Goal: Task Accomplishment & Management: Use online tool/utility

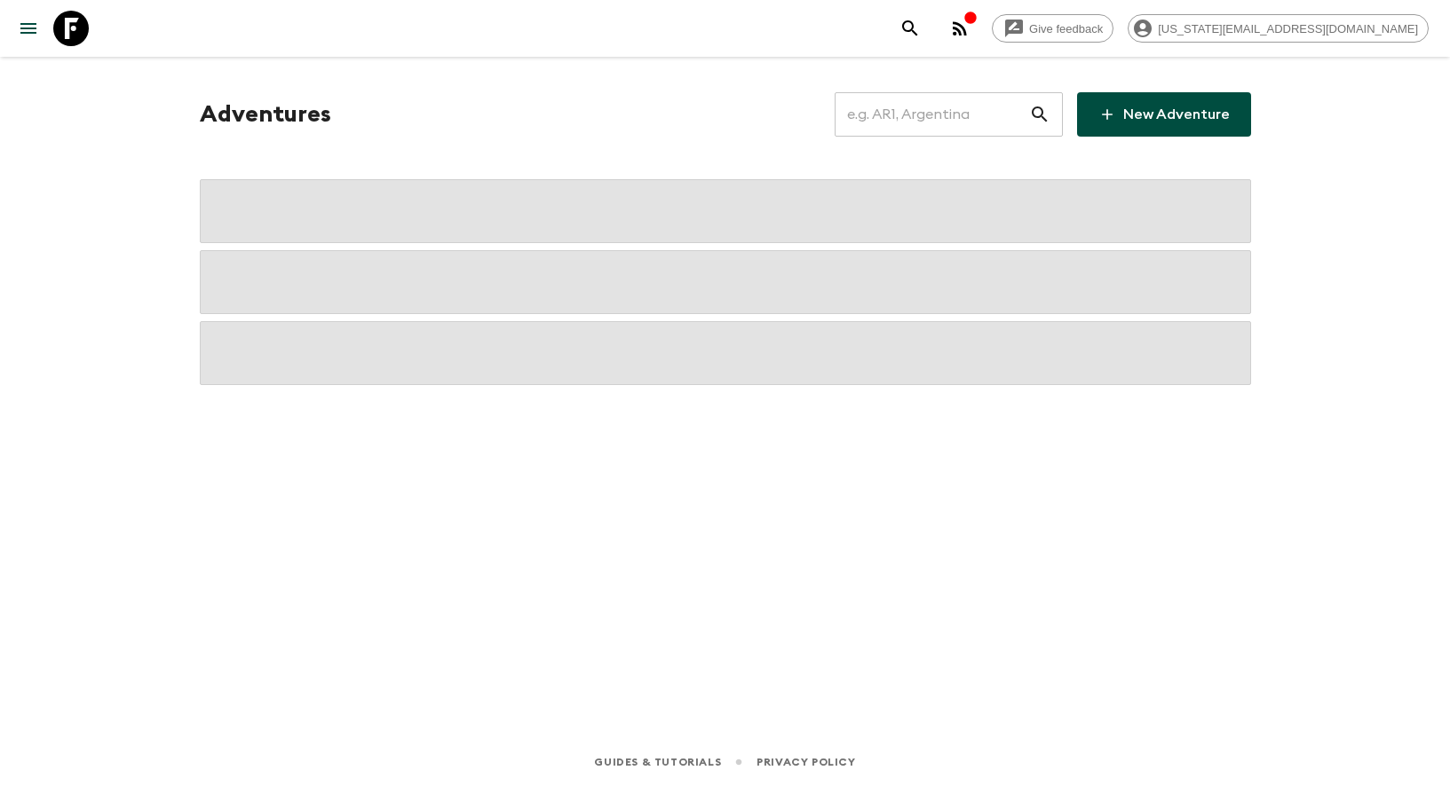
click at [241, 94] on div "Adventures ​ New Adventure" at bounding box center [725, 114] width 1051 height 44
drag, startPoint x: 940, startPoint y: 114, endPoint x: 927, endPoint y: 118, distance: 14.0
click at [940, 114] on input "text" at bounding box center [931, 115] width 194 height 50
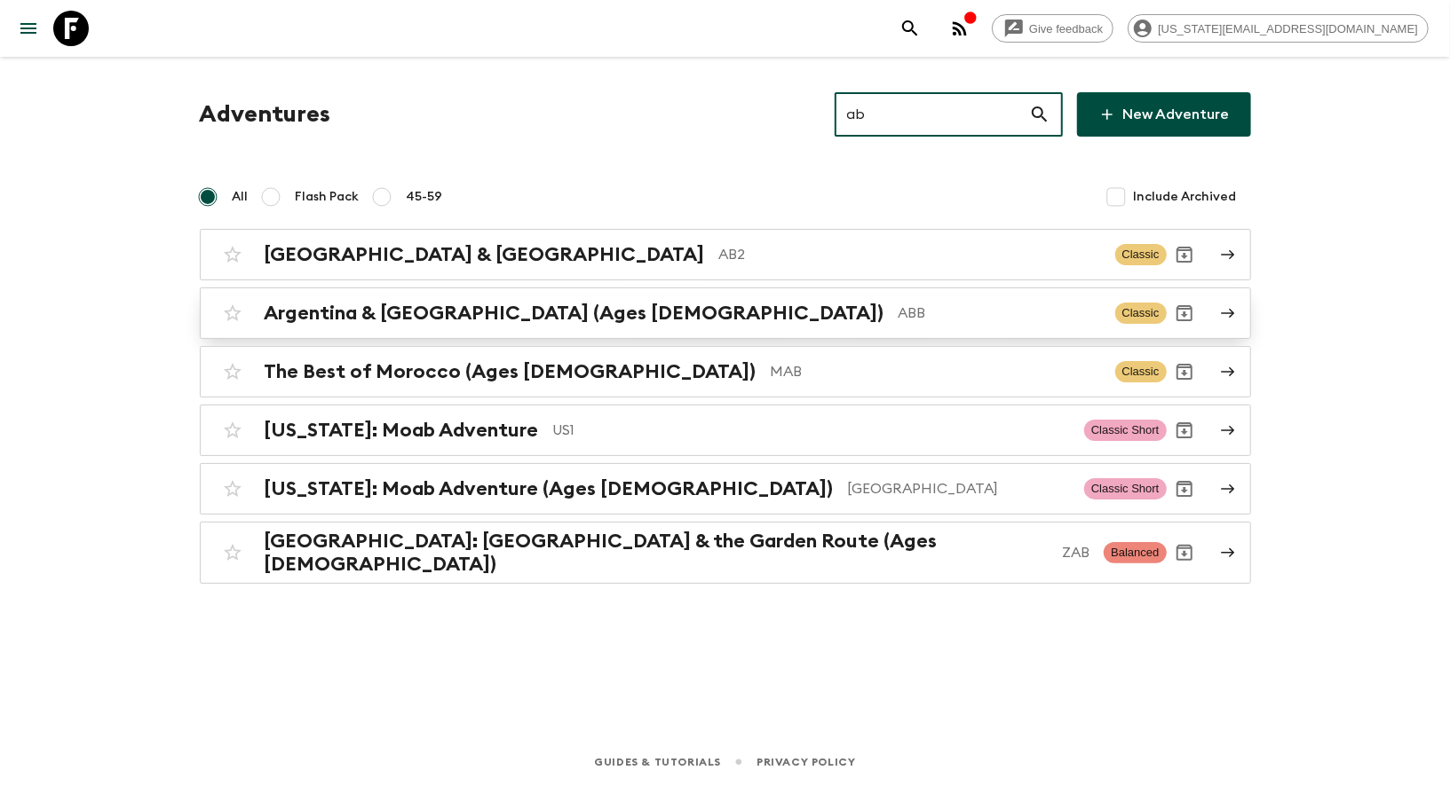
type input "ab"
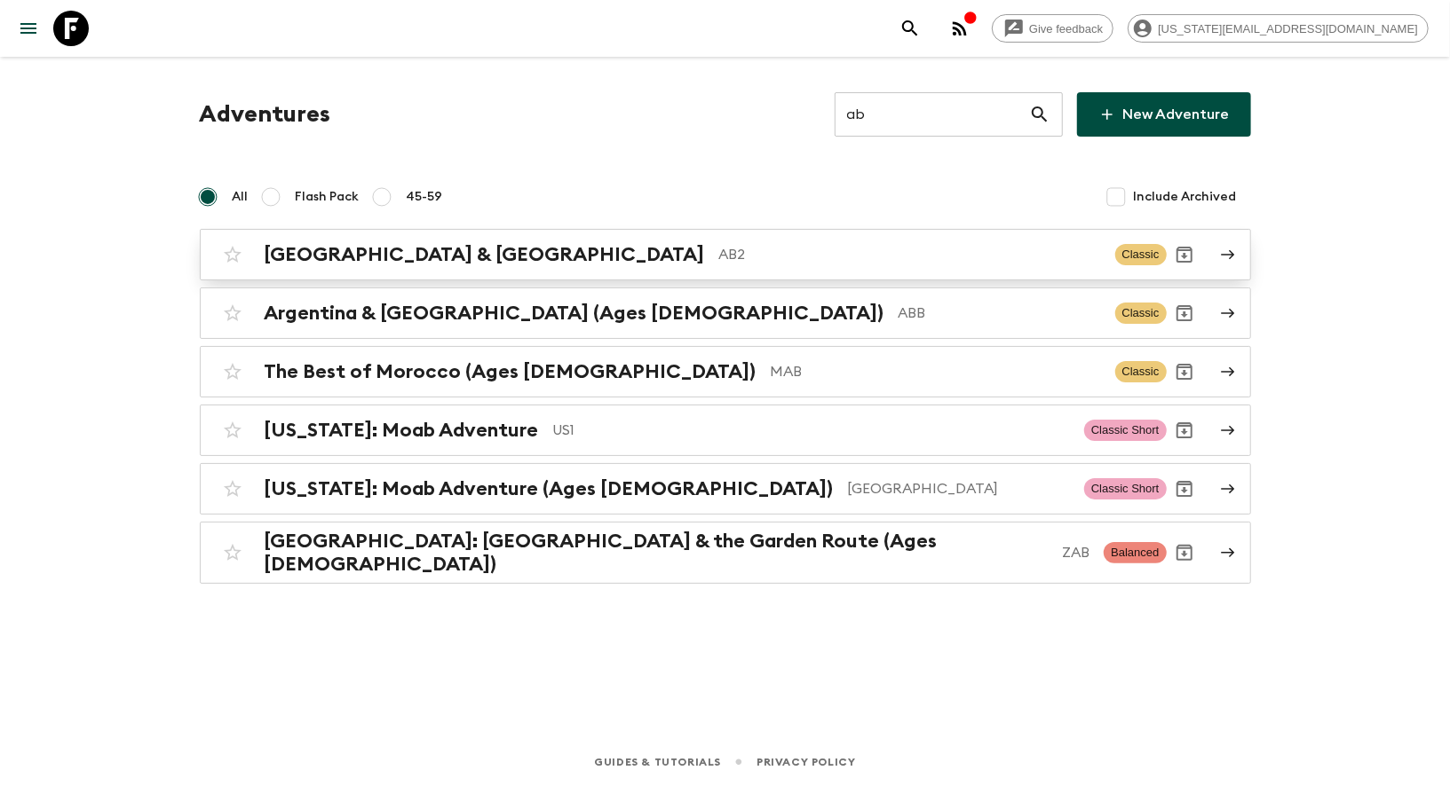
click at [323, 249] on h2 "[GEOGRAPHIC_DATA] & [GEOGRAPHIC_DATA]" at bounding box center [485, 254] width 440 height 23
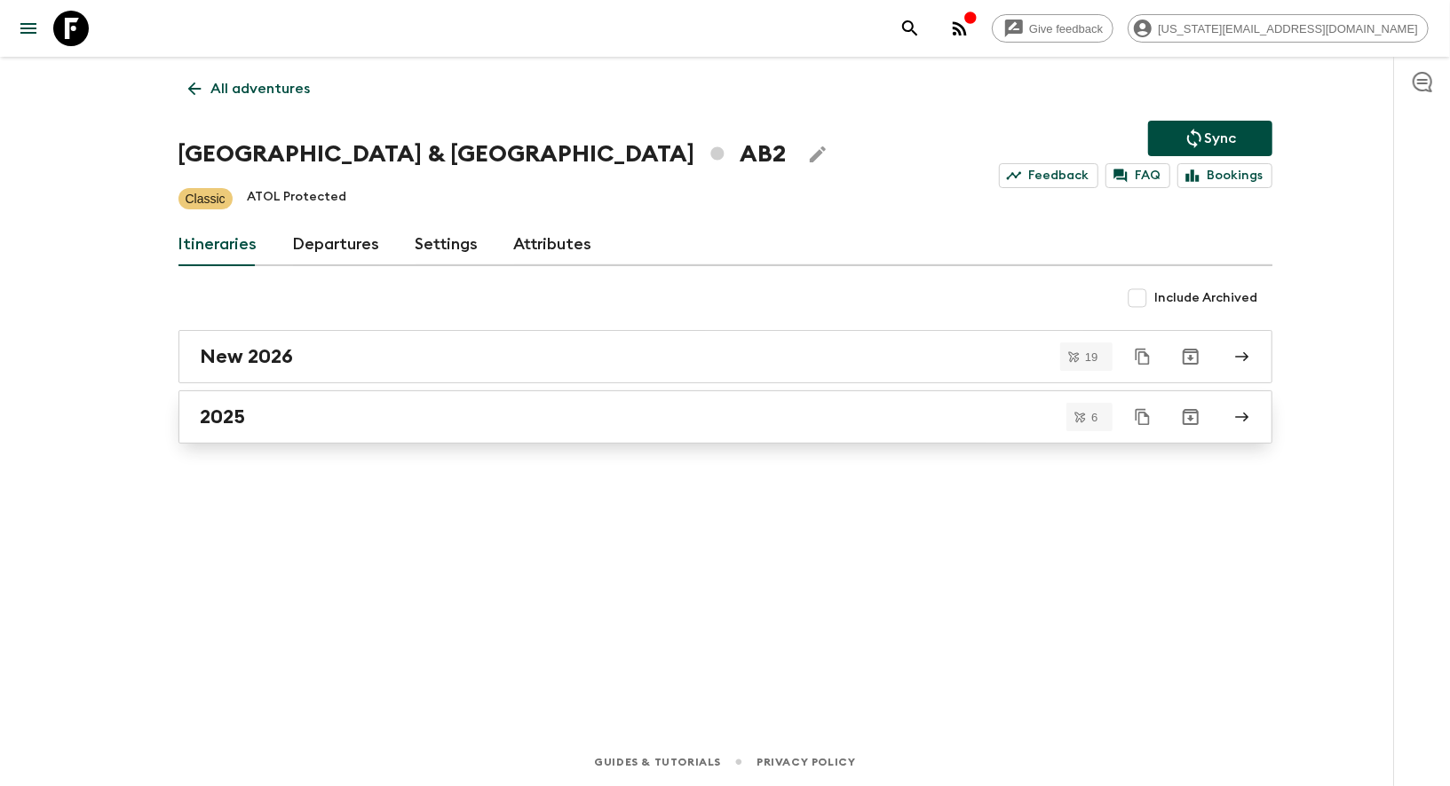
click at [199, 420] on link "2025" at bounding box center [725, 417] width 1094 height 53
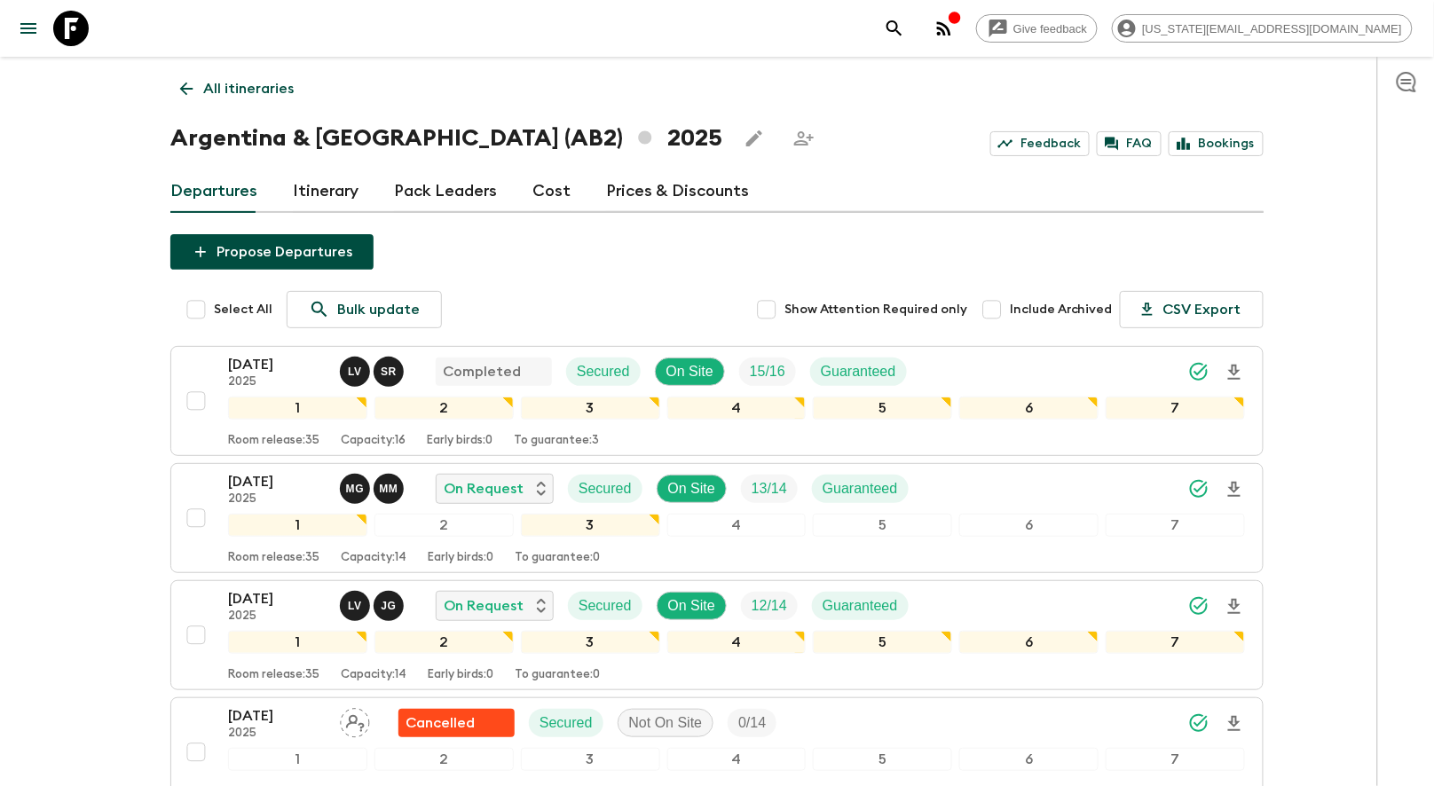
scroll to position [172, 0]
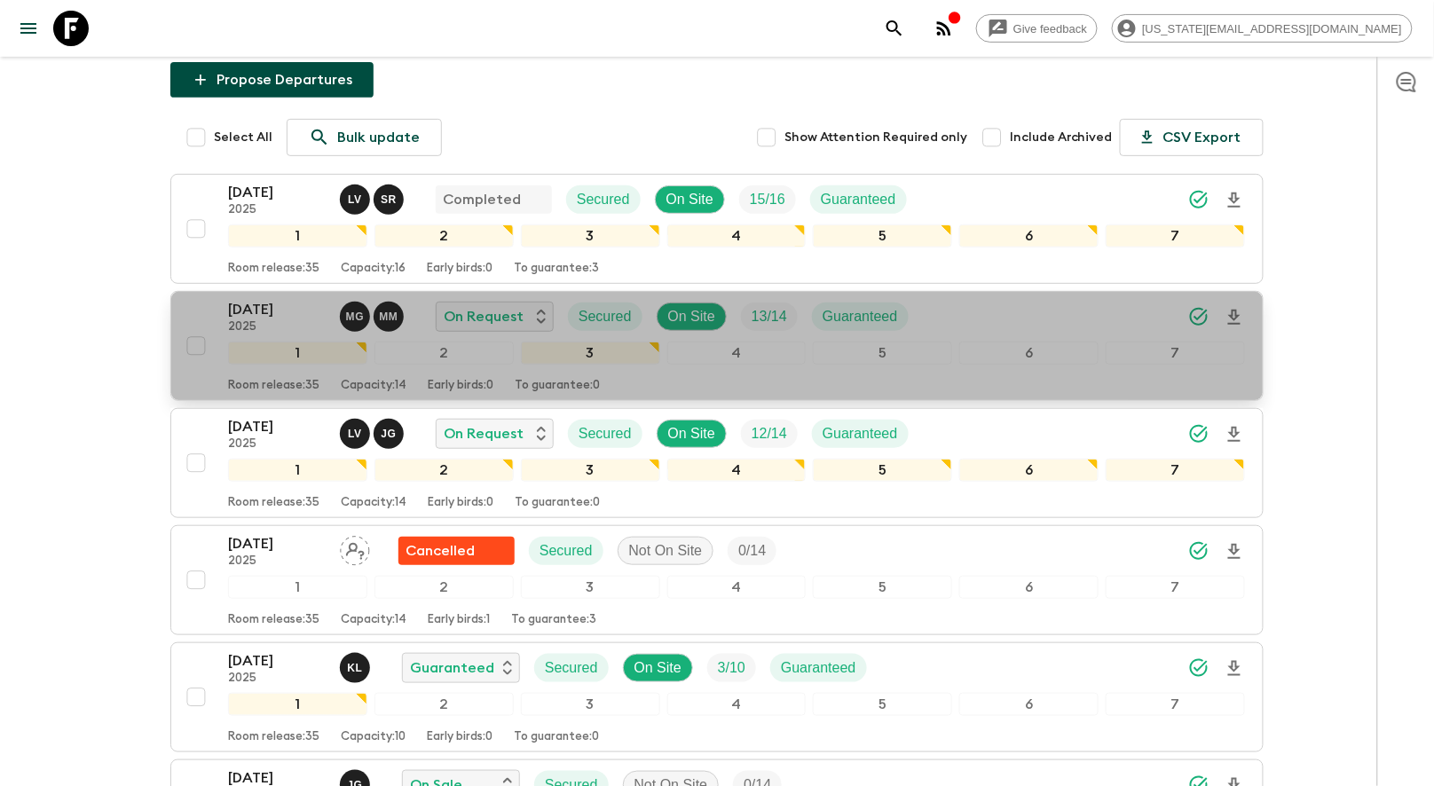
click at [251, 320] on p "2025" at bounding box center [277, 327] width 98 height 14
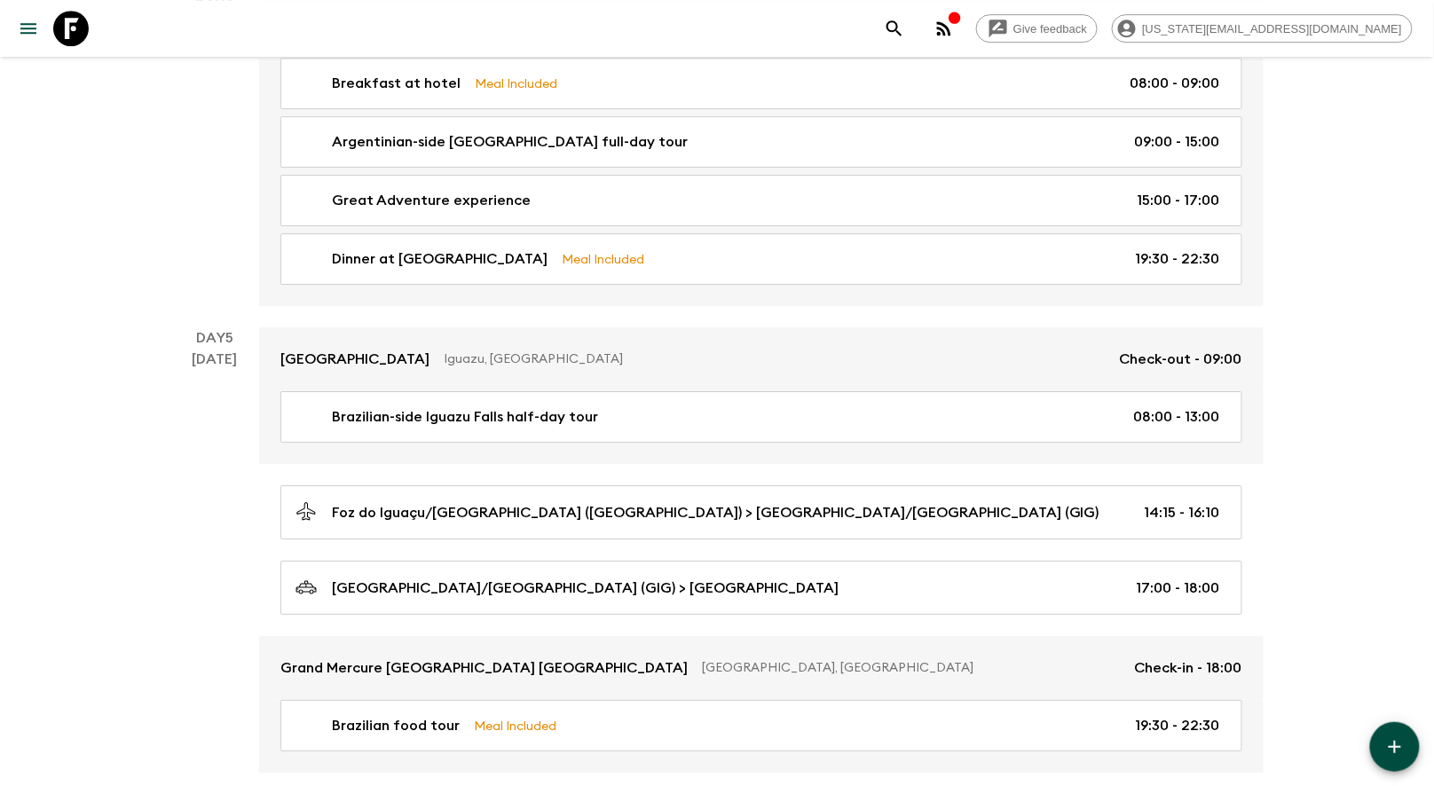
scroll to position [1778, 0]
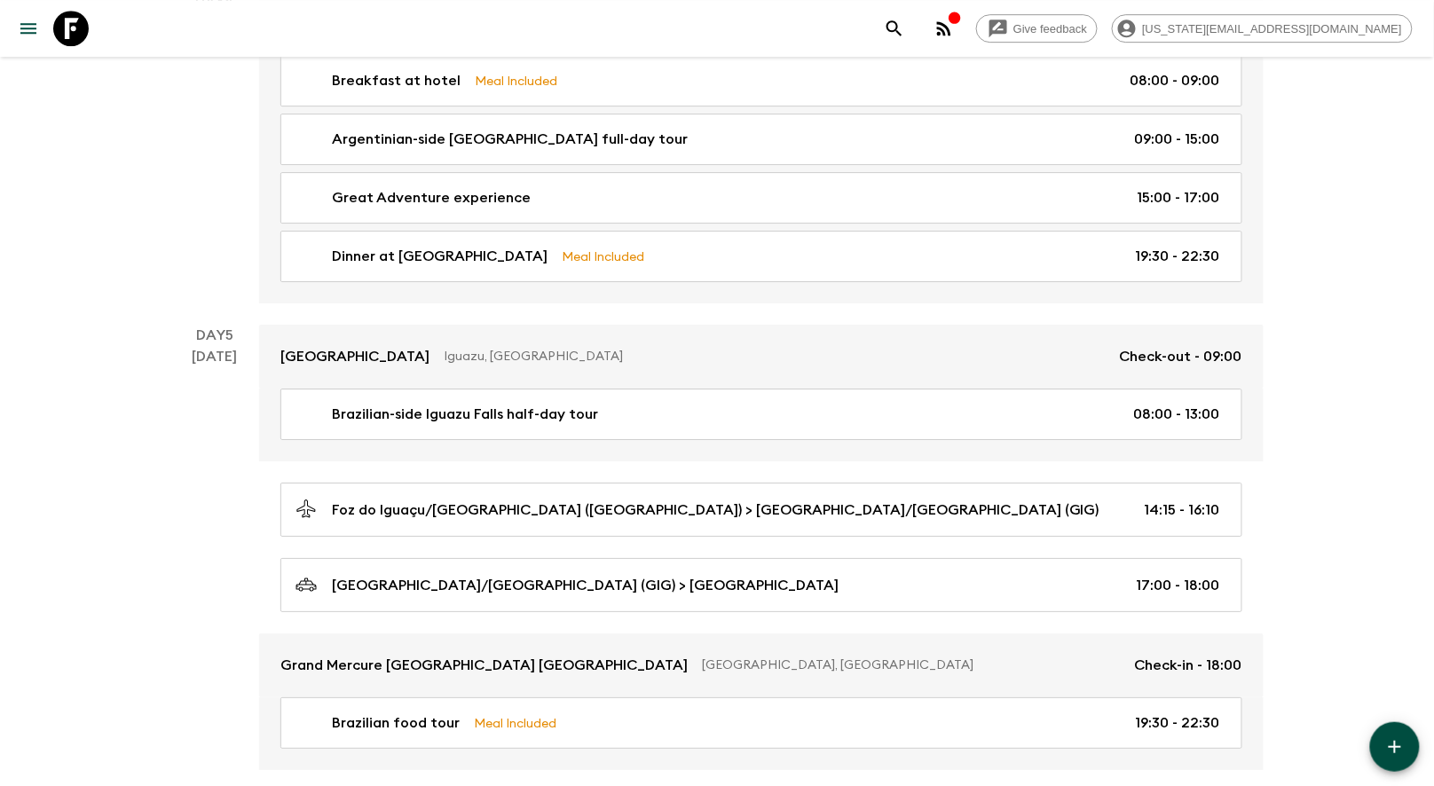
drag, startPoint x: 151, startPoint y: 442, endPoint x: 392, endPoint y: 432, distance: 241.6
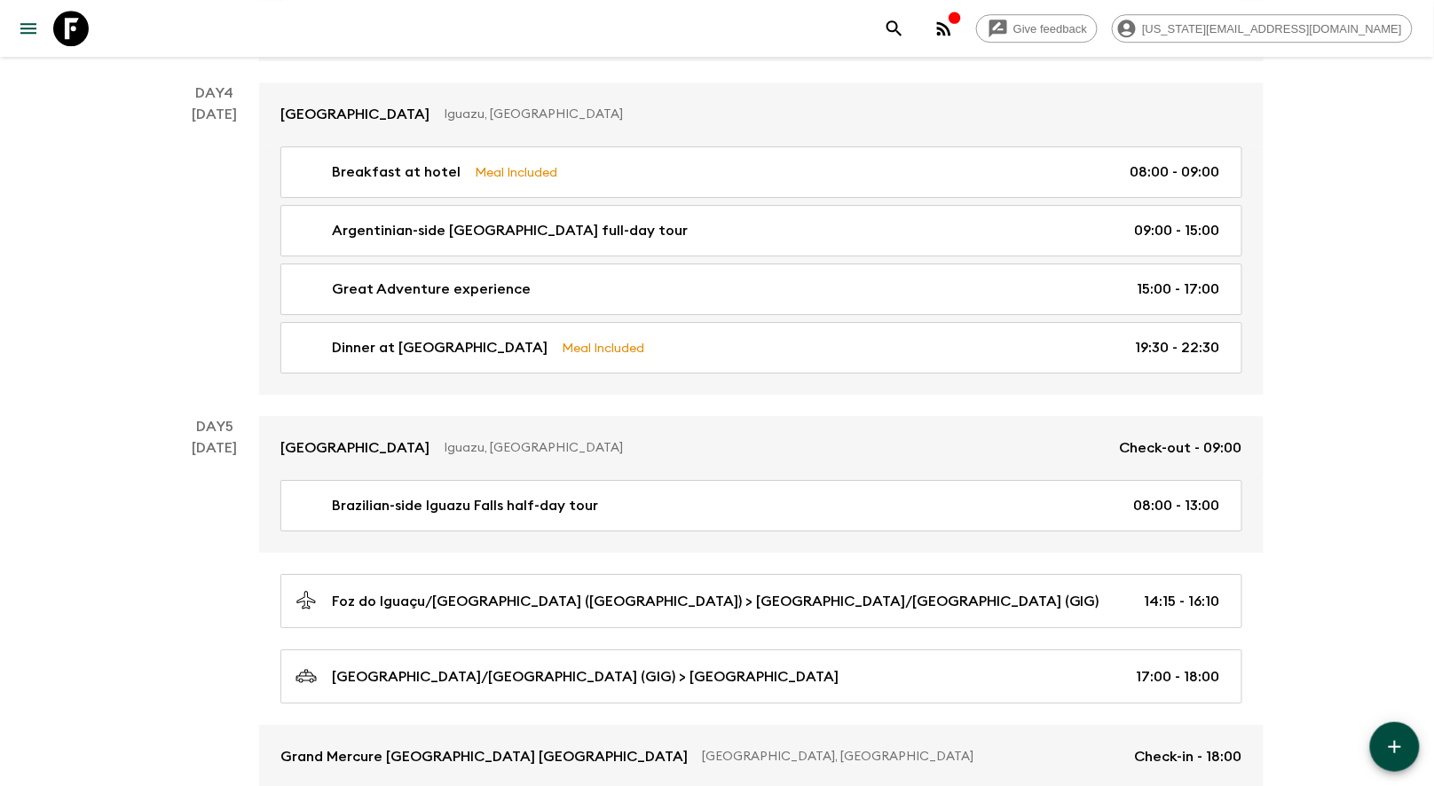
scroll to position [1769, 0]
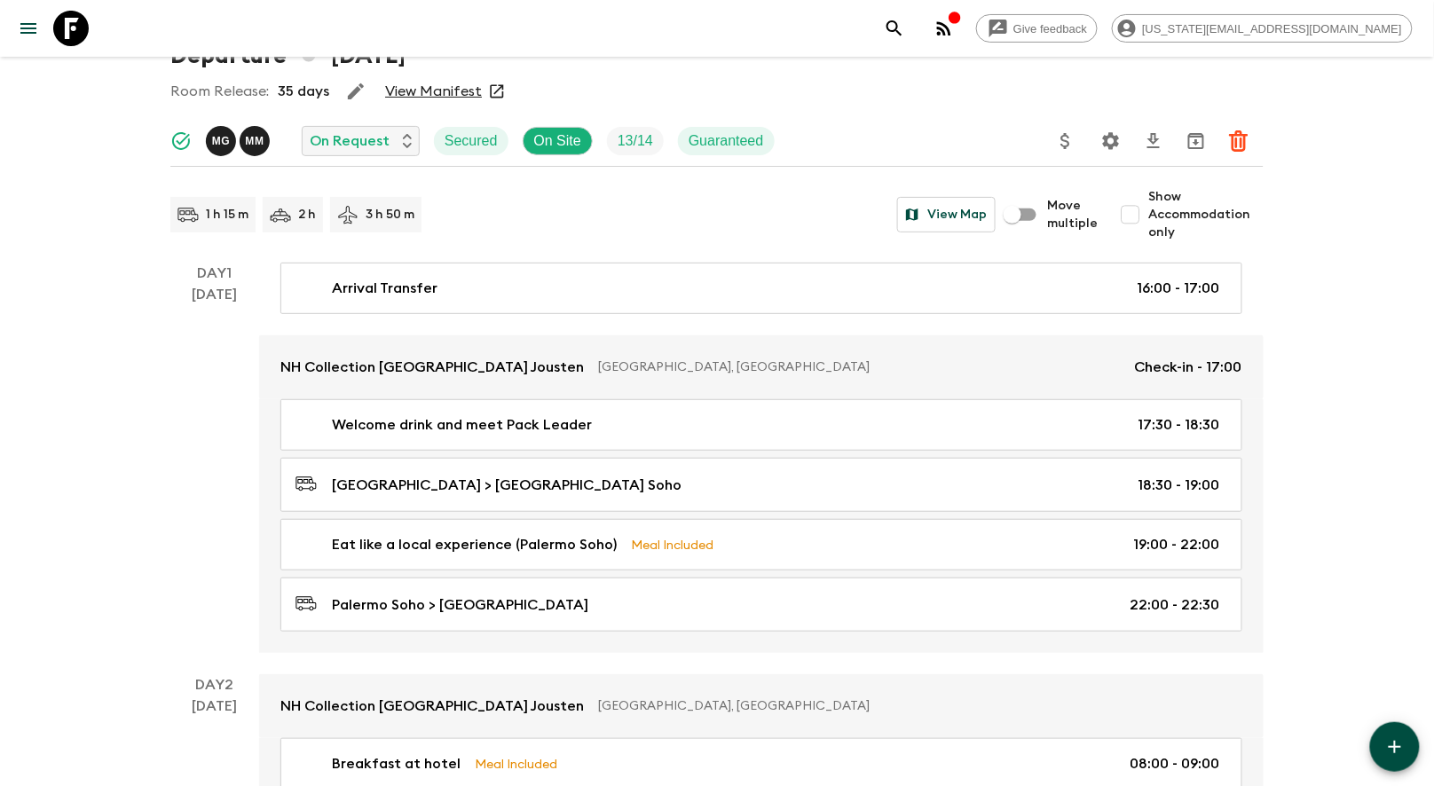
scroll to position [0, 0]
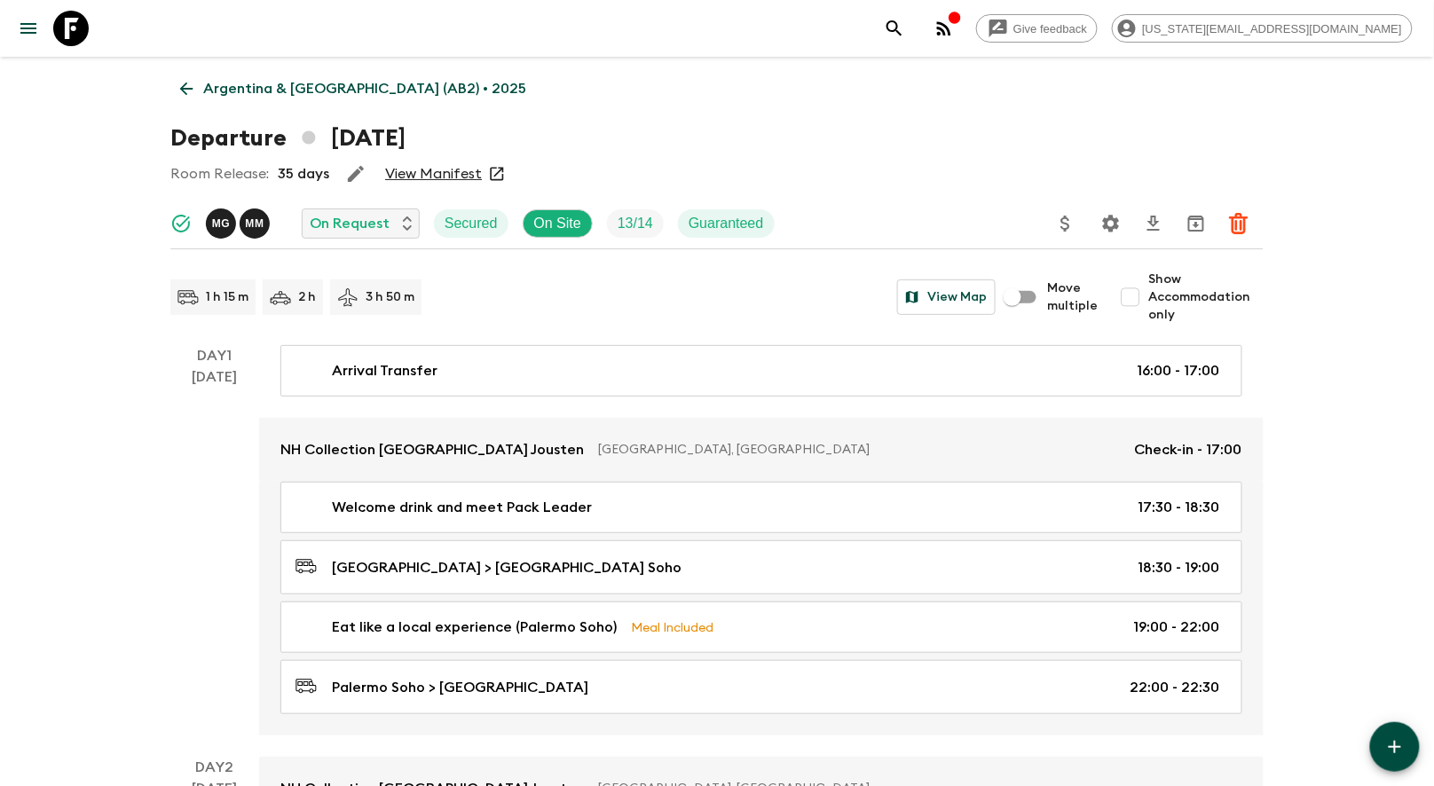
click at [201, 90] on link "Argentina & Brazil (AB2) • 2025" at bounding box center [353, 89] width 366 height 36
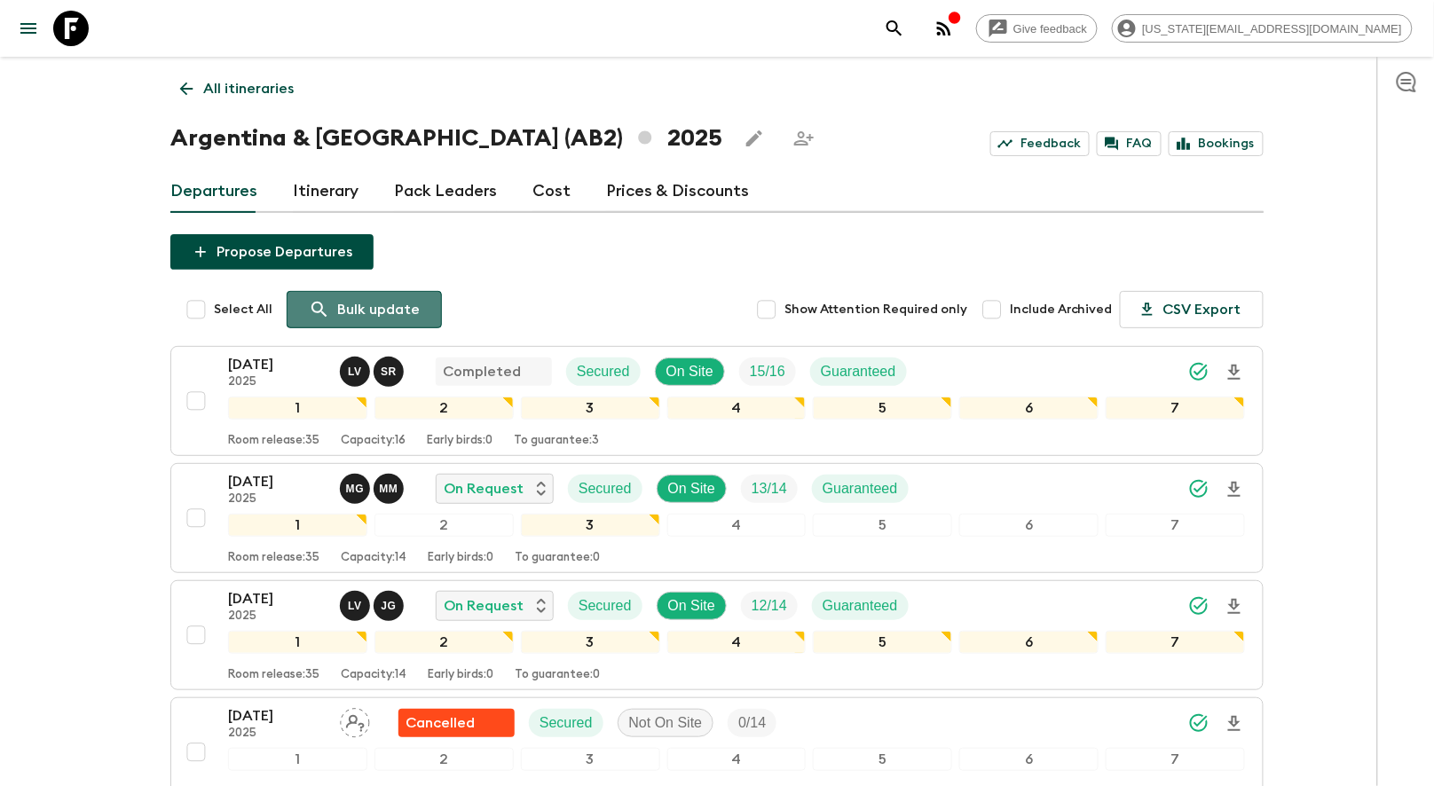
click at [358, 299] on p "Bulk update" at bounding box center [378, 309] width 83 height 21
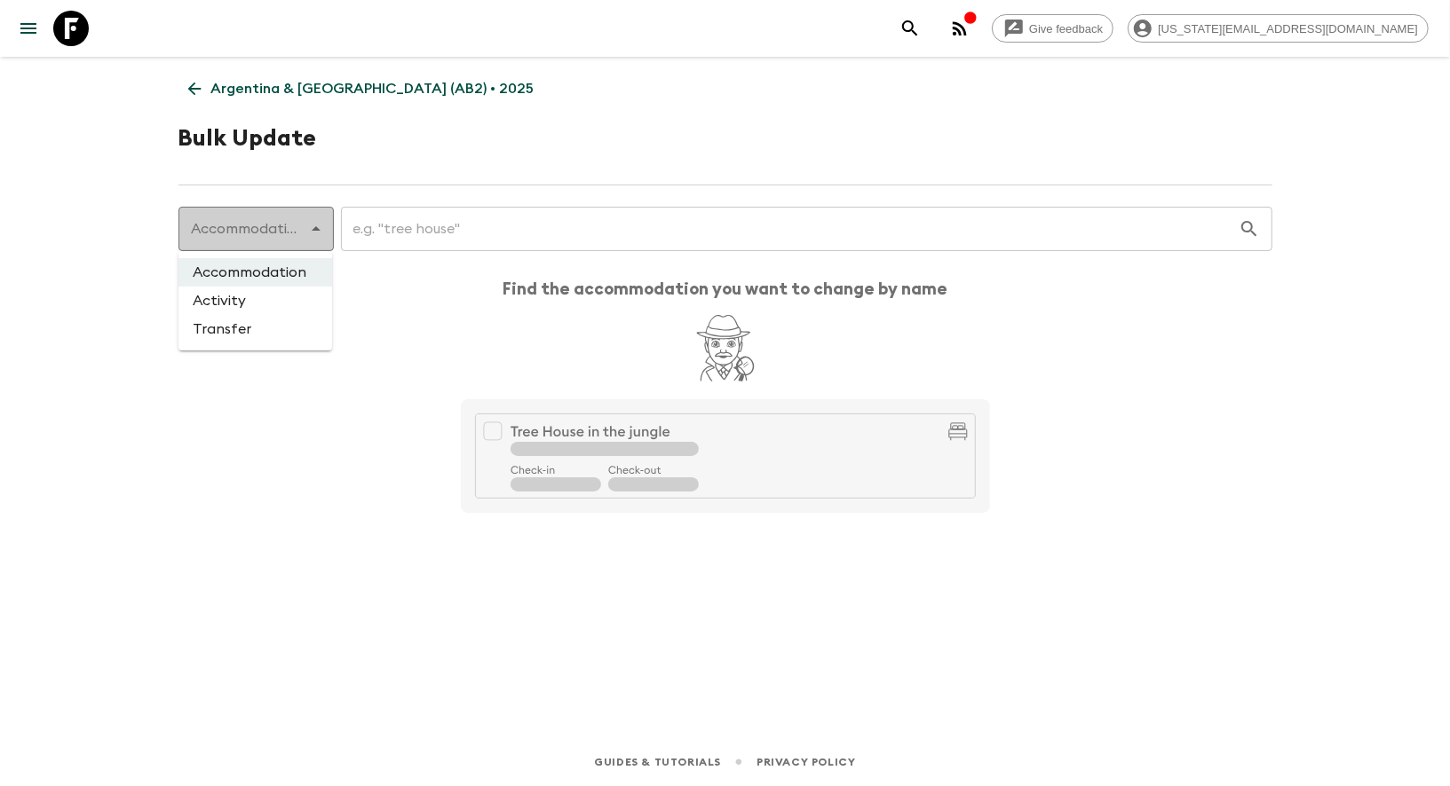
click at [271, 233] on body "Give feedback georgia@flashpack.com Argentina & Brazil (AB2) • 2025 Bulk Update…" at bounding box center [725, 393] width 1450 height 786
click at [268, 297] on li "Activity" at bounding box center [255, 301] width 154 height 28
type input "activity"
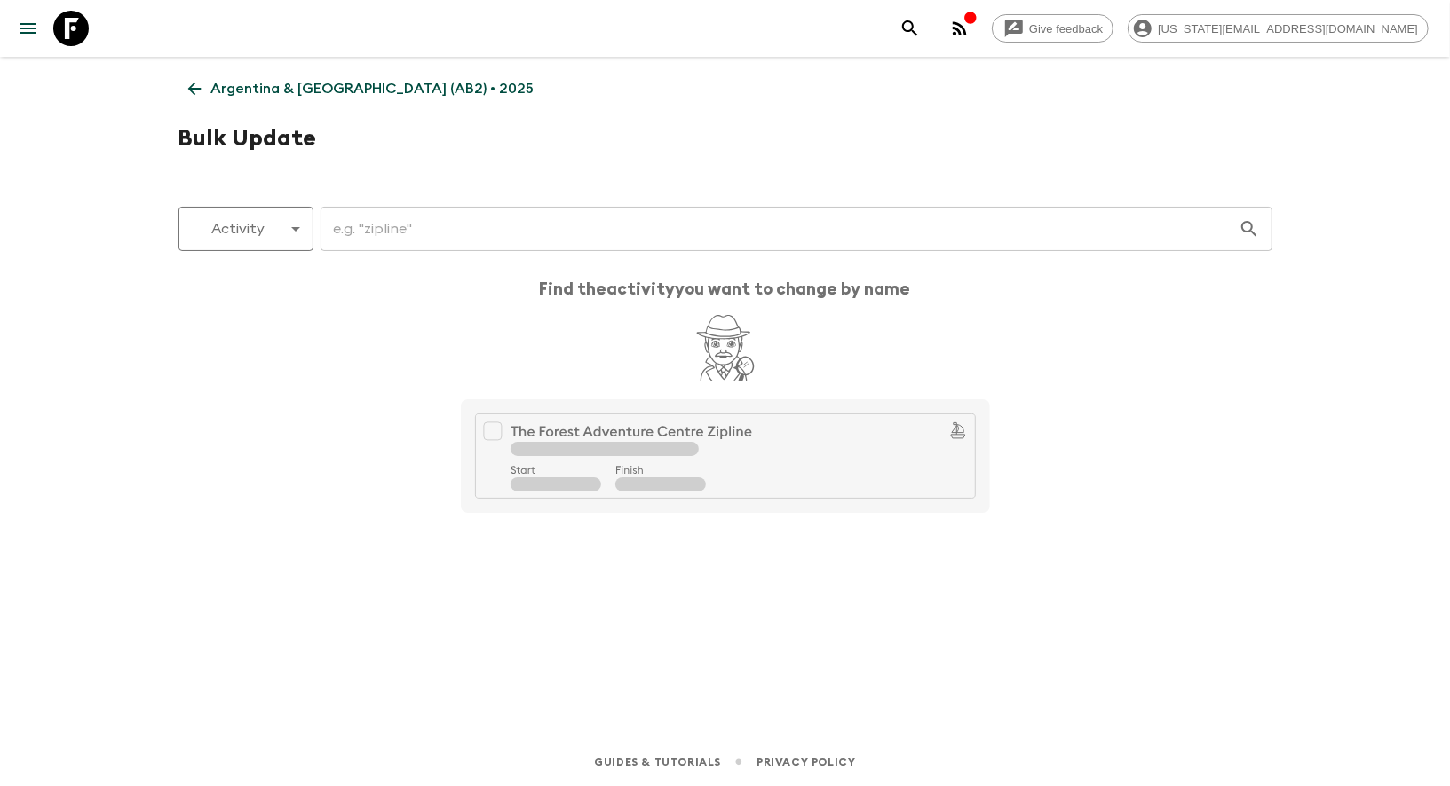
click at [477, 231] on input "text" at bounding box center [779, 229] width 918 height 50
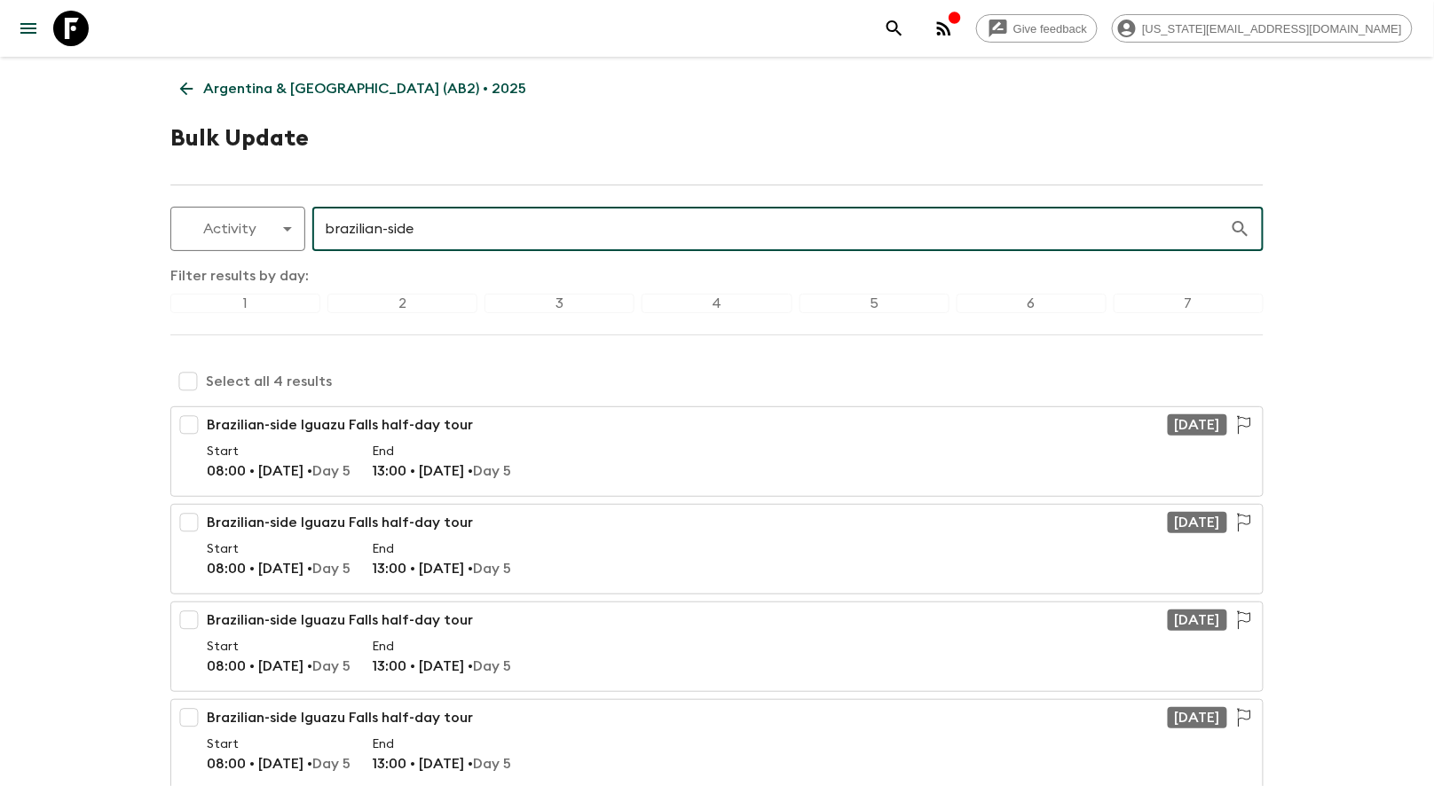
type input "brazilian-side"
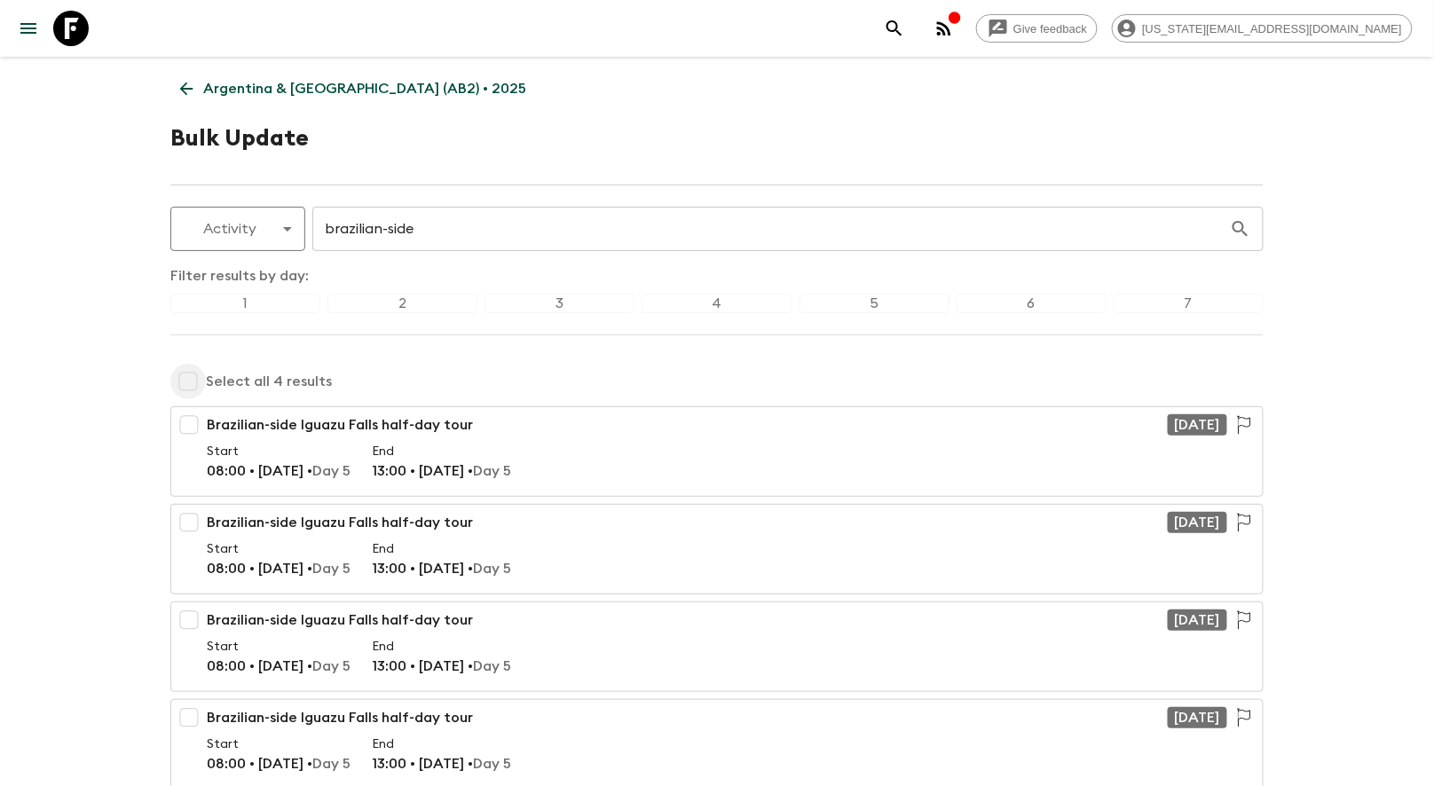
click at [190, 383] on input "checkbox" at bounding box center [188, 382] width 36 height 36
checkbox input "true"
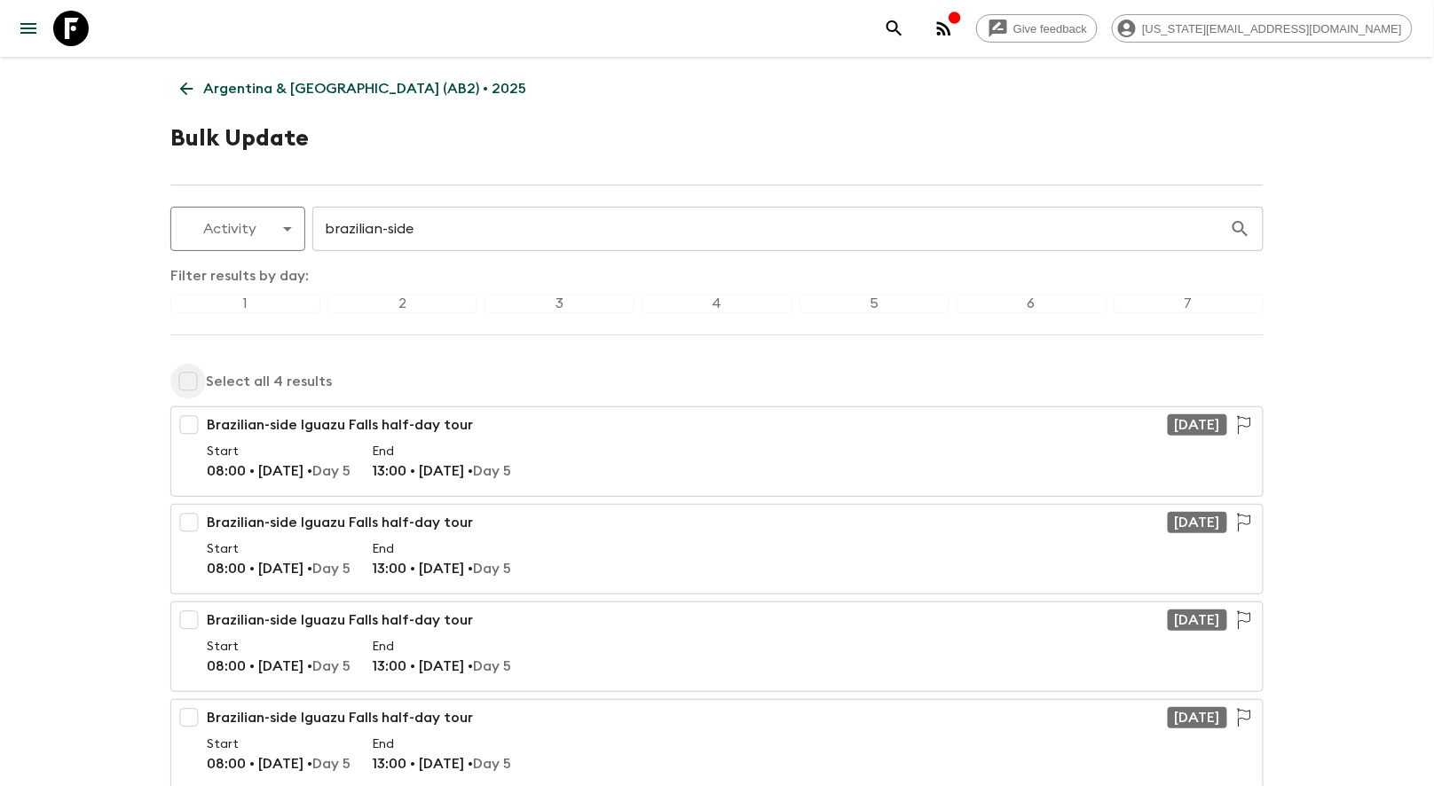
checkbox input "true"
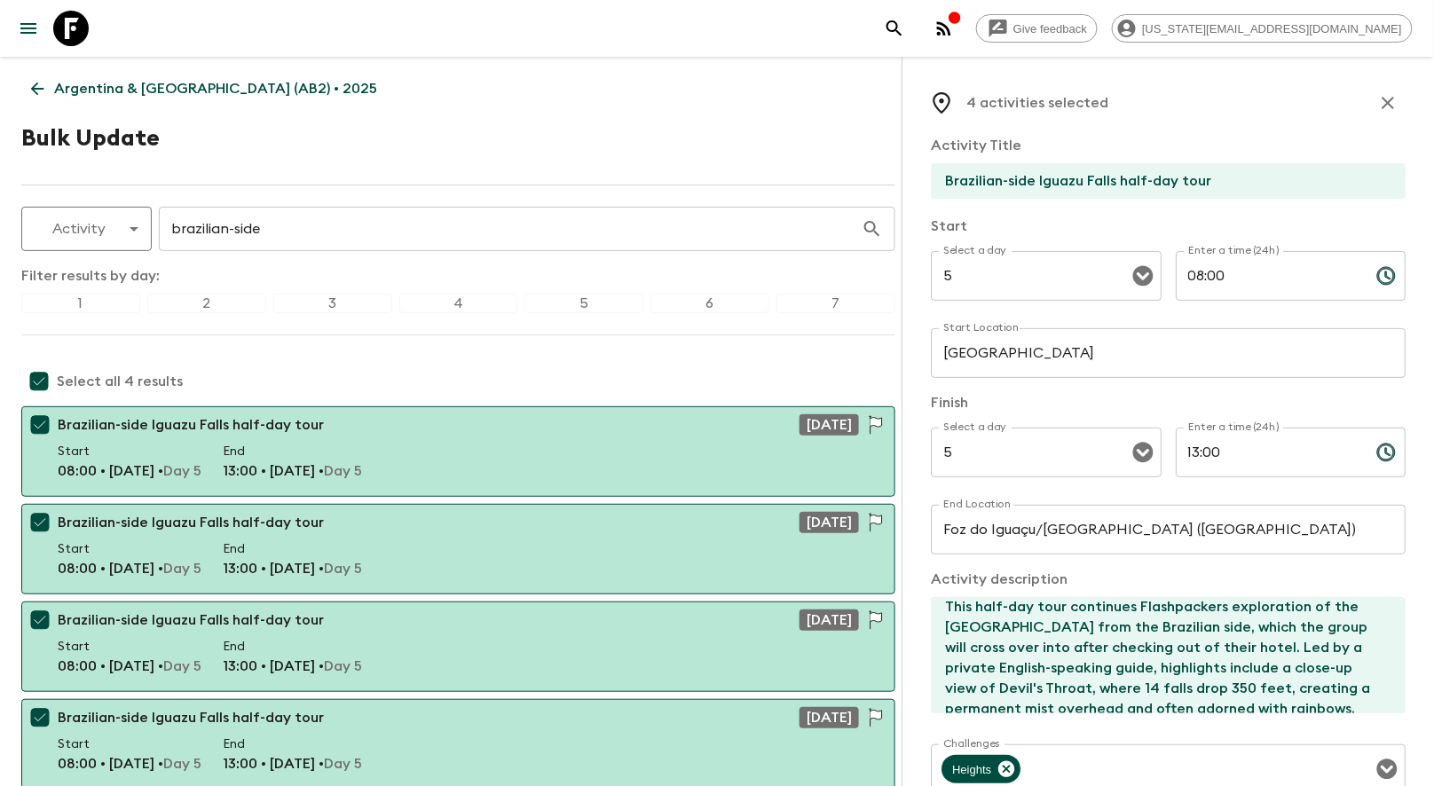
scroll to position [7, 0]
click at [968, 177] on input "Brazilian-side Iguazu Falls half-day tour" at bounding box center [1161, 181] width 461 height 36
click at [947, 182] on input "Brazilian-side Iguazu Falls half-day tour" at bounding box center [1161, 181] width 461 height 36
drag, startPoint x: 1169, startPoint y: 180, endPoint x: 1118, endPoint y: 178, distance: 50.7
click at [1118, 177] on input "Cross the boarder by land into the Brazilian-side Iguazu Falls half-day tour" at bounding box center [1161, 181] width 461 height 36
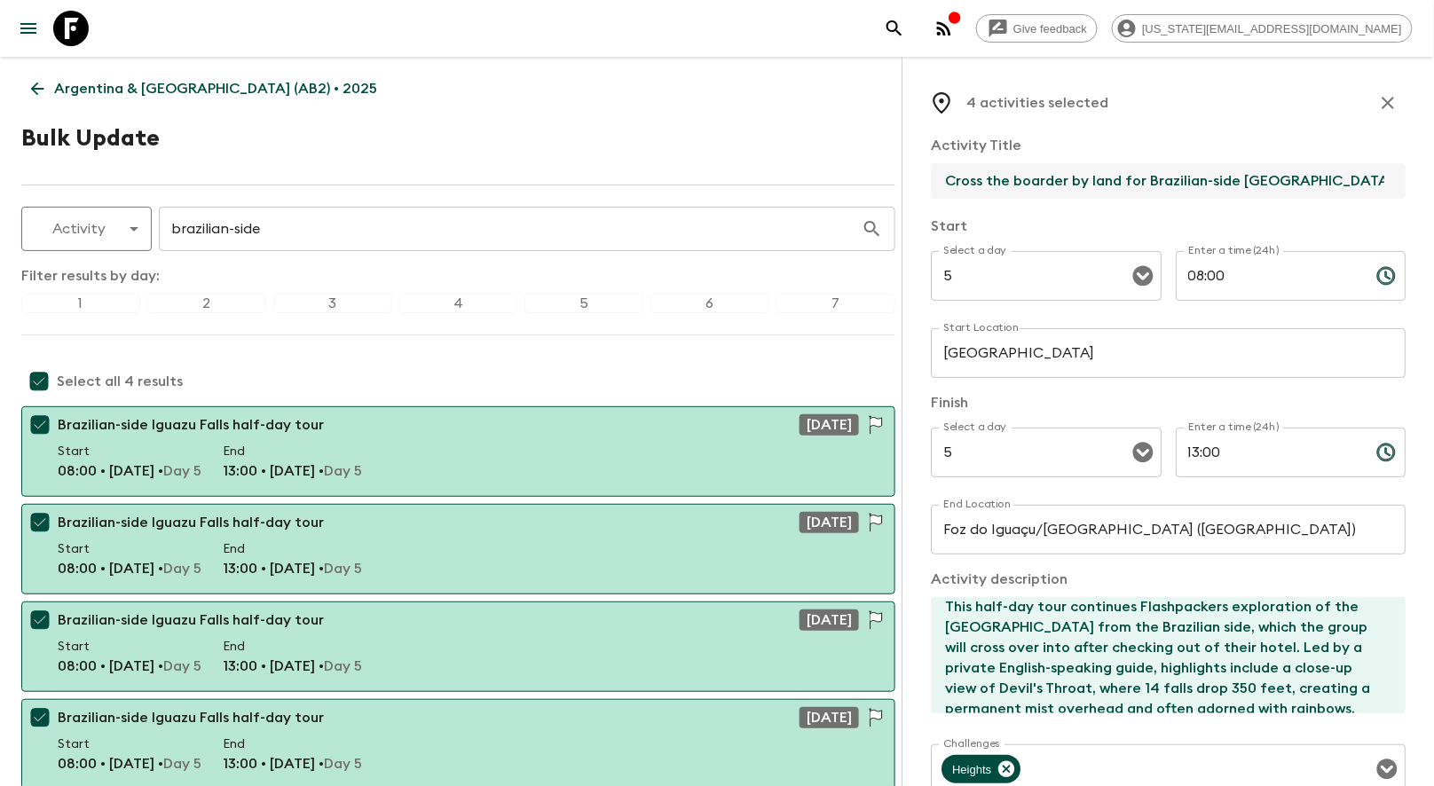
scroll to position [0, 36]
drag, startPoint x: 1239, startPoint y: 194, endPoint x: 1067, endPoint y: 170, distance: 173.7
click at [1405, 194] on div "4 activities selected Activity Title Cross the boarder by land for Brazilian-si…" at bounding box center [1168, 450] width 533 height 786
drag, startPoint x: 1106, startPoint y: 181, endPoint x: 753, endPoint y: 179, distance: 353.3
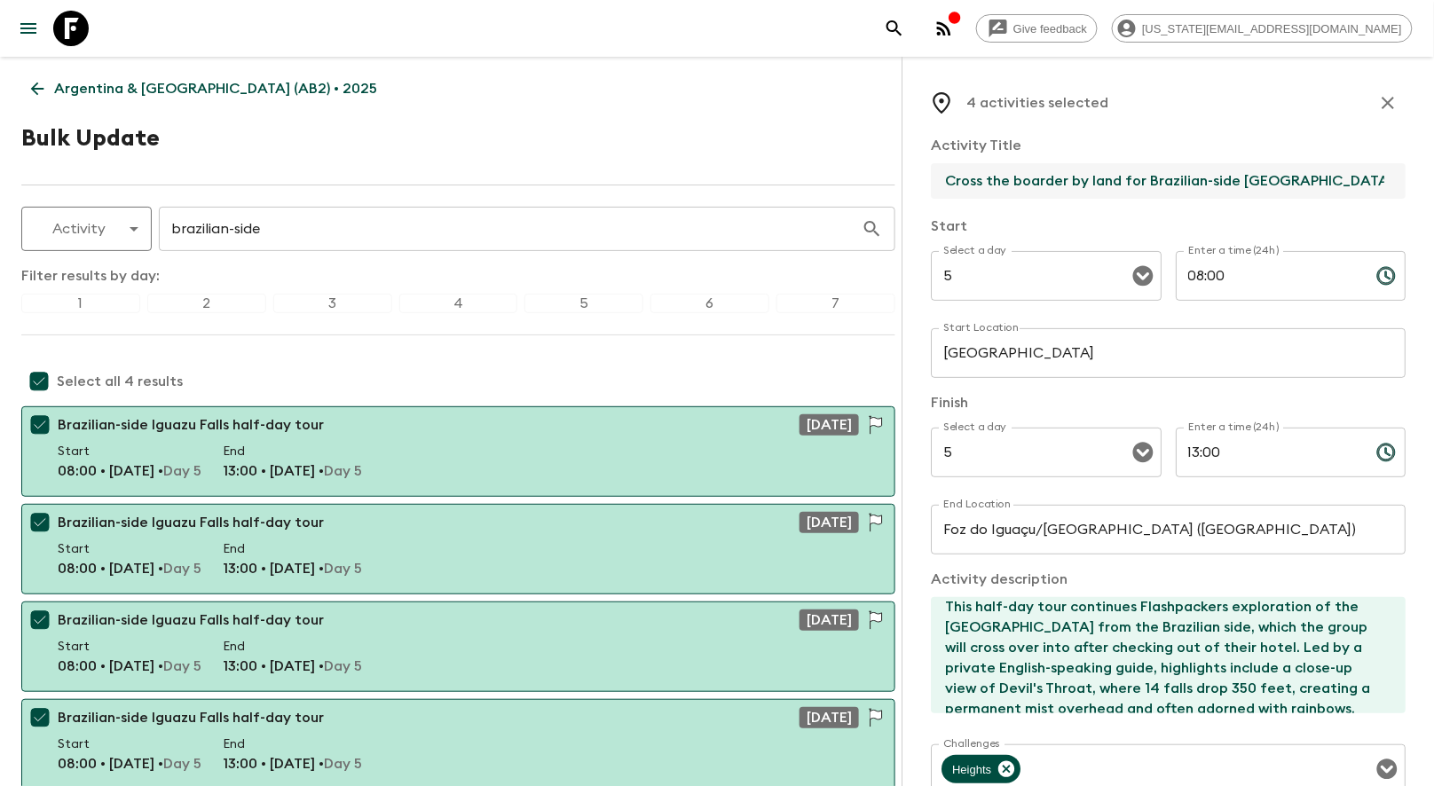
click at [753, 179] on div "Argentina & Brazil (AB2) • 2025 Bulk Update Activity activity ​ brazilian-side …" at bounding box center [458, 423] width 917 height 733
click at [1078, 181] on input "Cross the boarder by land for Brazilian-side Iguazu Falls half-day tour" at bounding box center [1161, 181] width 461 height 36
click at [1047, 181] on input "Cross the boarder by land for Brazilian-side Iguazu Falls half-day tour" at bounding box center [1161, 181] width 461 height 36
drag, startPoint x: 1070, startPoint y: 185, endPoint x: 1060, endPoint y: 186, distance: 9.8
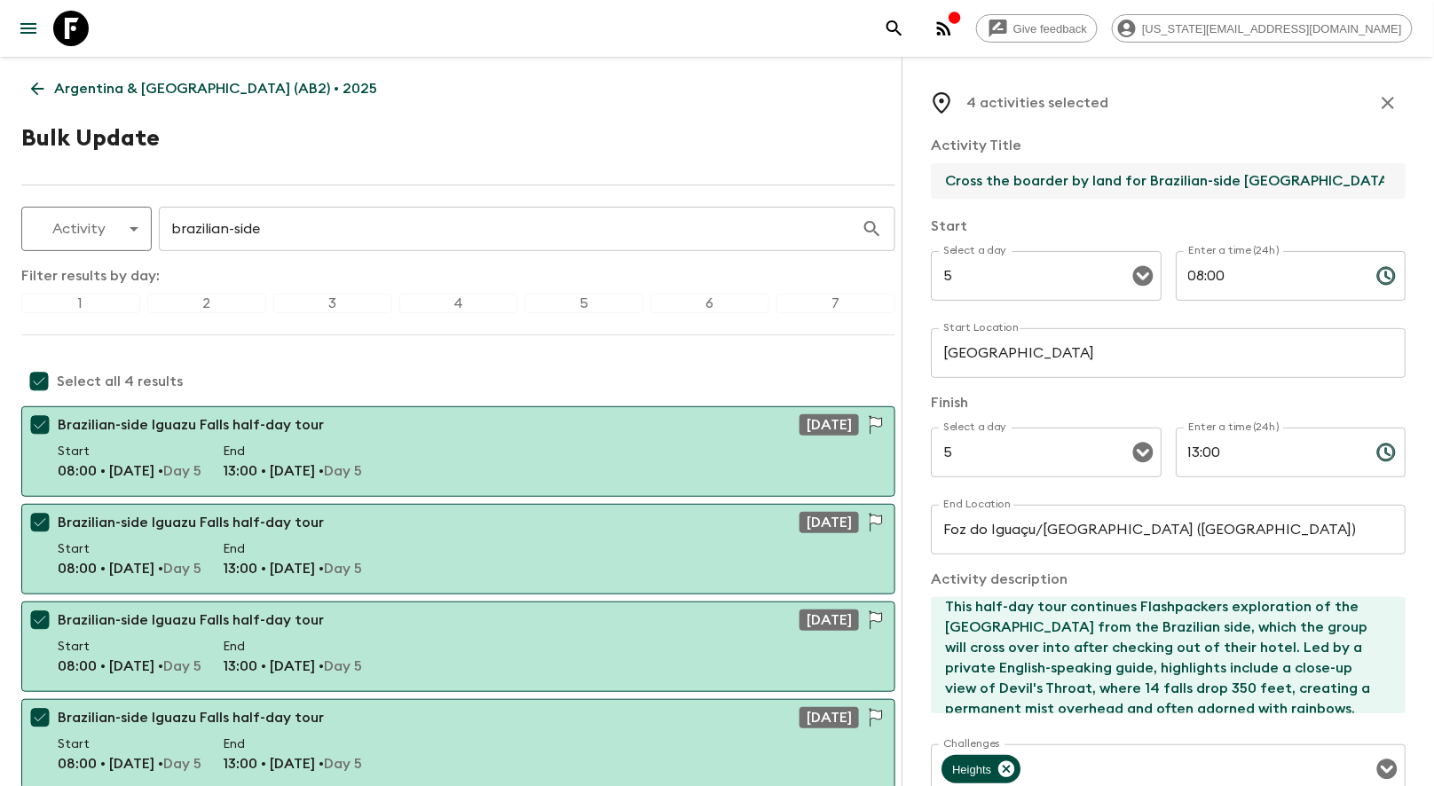
click at [1067, 186] on input "Cross the boarder by land for Brazilian-side Iguazu Falls half-day tour" at bounding box center [1161, 181] width 461 height 36
click at [1044, 186] on input "Cross the boarder by land for Brazilian-side Iguazu Falls half-day tour" at bounding box center [1161, 181] width 461 height 36
type input "Cross the border by land for Brazilian-side [GEOGRAPHIC_DATA] half-day tour"
click at [1161, 134] on div "4 activities selected Activity Title Cross the border by land for Brazilian-sid…" at bounding box center [1168, 627] width 475 height 1085
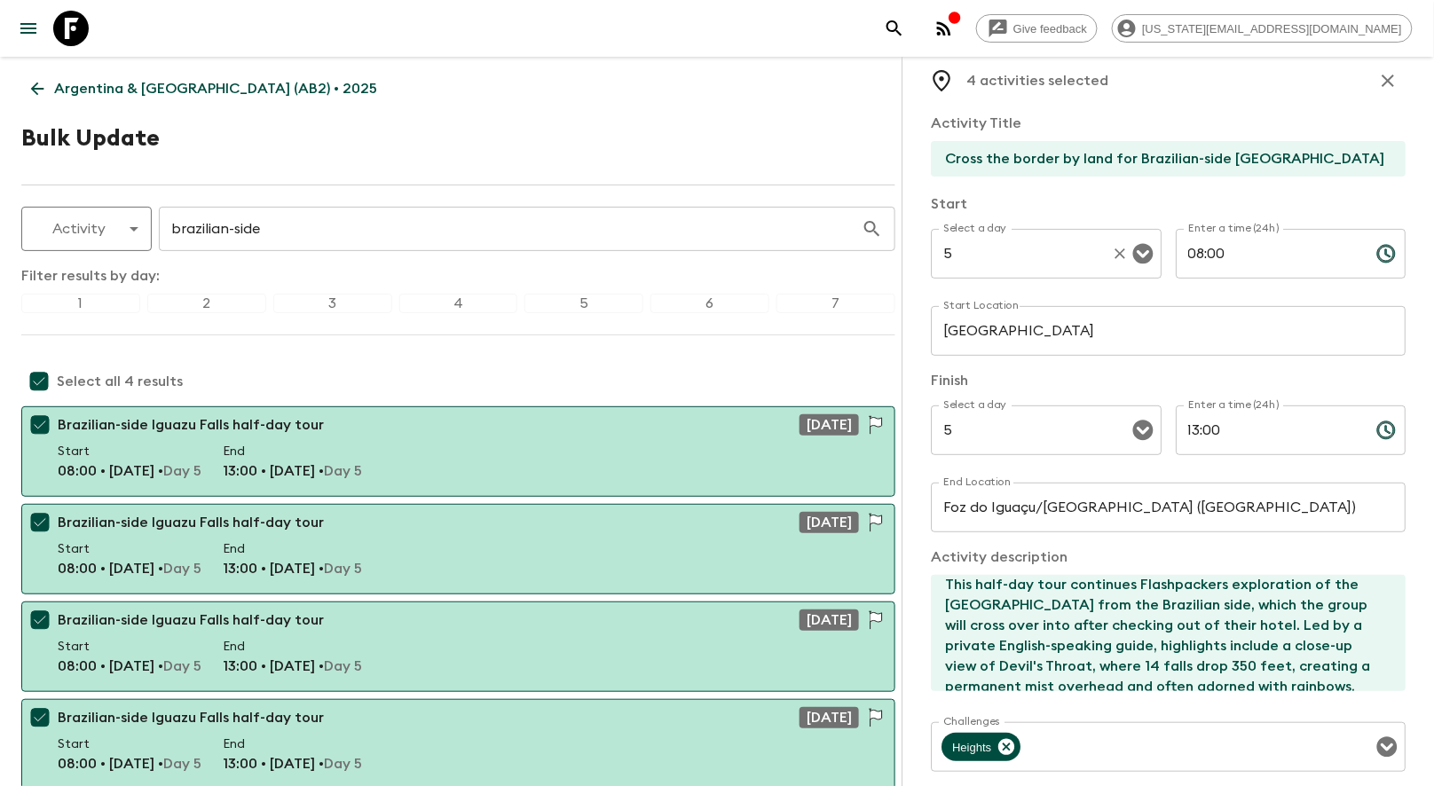
scroll to position [43, 0]
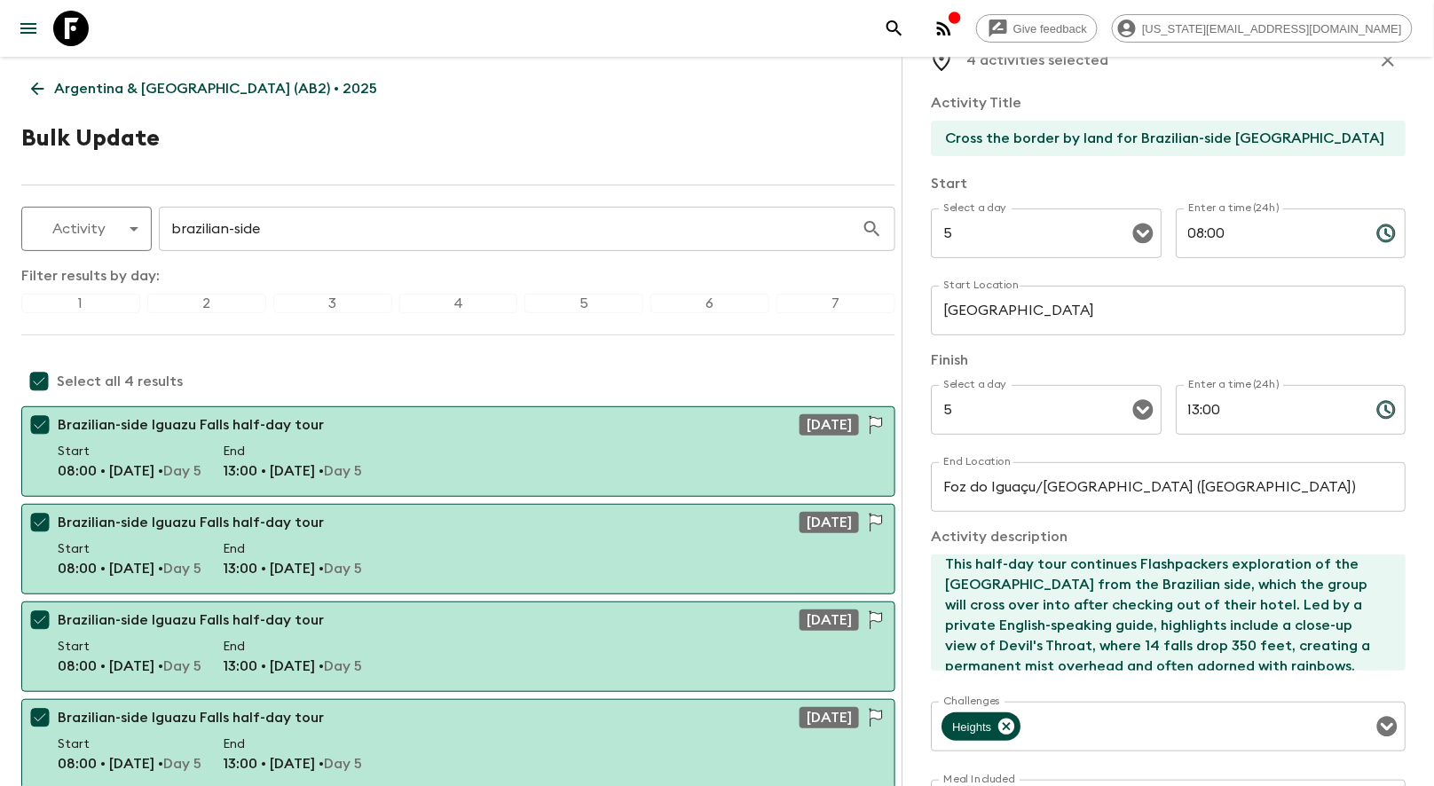
click at [999, 139] on input "Cross the border by land for Brazilian-side [GEOGRAPHIC_DATA] half-day tour" at bounding box center [1161, 139] width 461 height 36
click at [1258, 140] on input "Cross the border by land for Brazilian-side [GEOGRAPHIC_DATA] half-day tour" at bounding box center [1161, 139] width 461 height 36
click at [1174, 174] on p "Start" at bounding box center [1168, 183] width 475 height 21
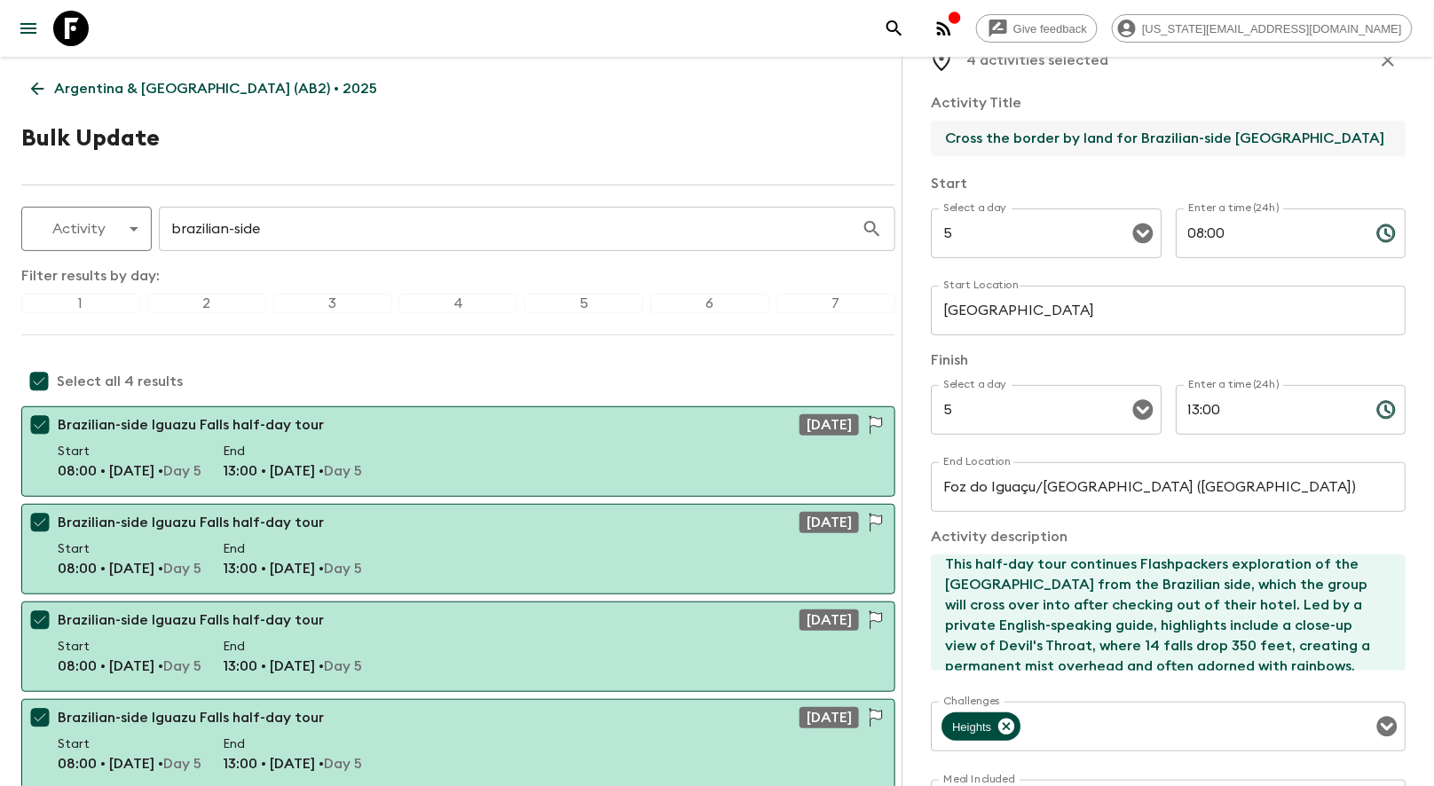
scroll to position [0, 28]
drag, startPoint x: 1290, startPoint y: 138, endPoint x: 1520, endPoint y: 162, distance: 231.1
click at [1434, 162] on html "Give feedback georgia@flashpack.com Argentina & Brazil (AB2) • 2025 Bulk Update…" at bounding box center [717, 444] width 1434 height 888
click at [1268, 163] on div "Activity Title Cross the border by land for Brazilian-side Iguazu Falls half-da…" at bounding box center [1168, 548] width 475 height 912
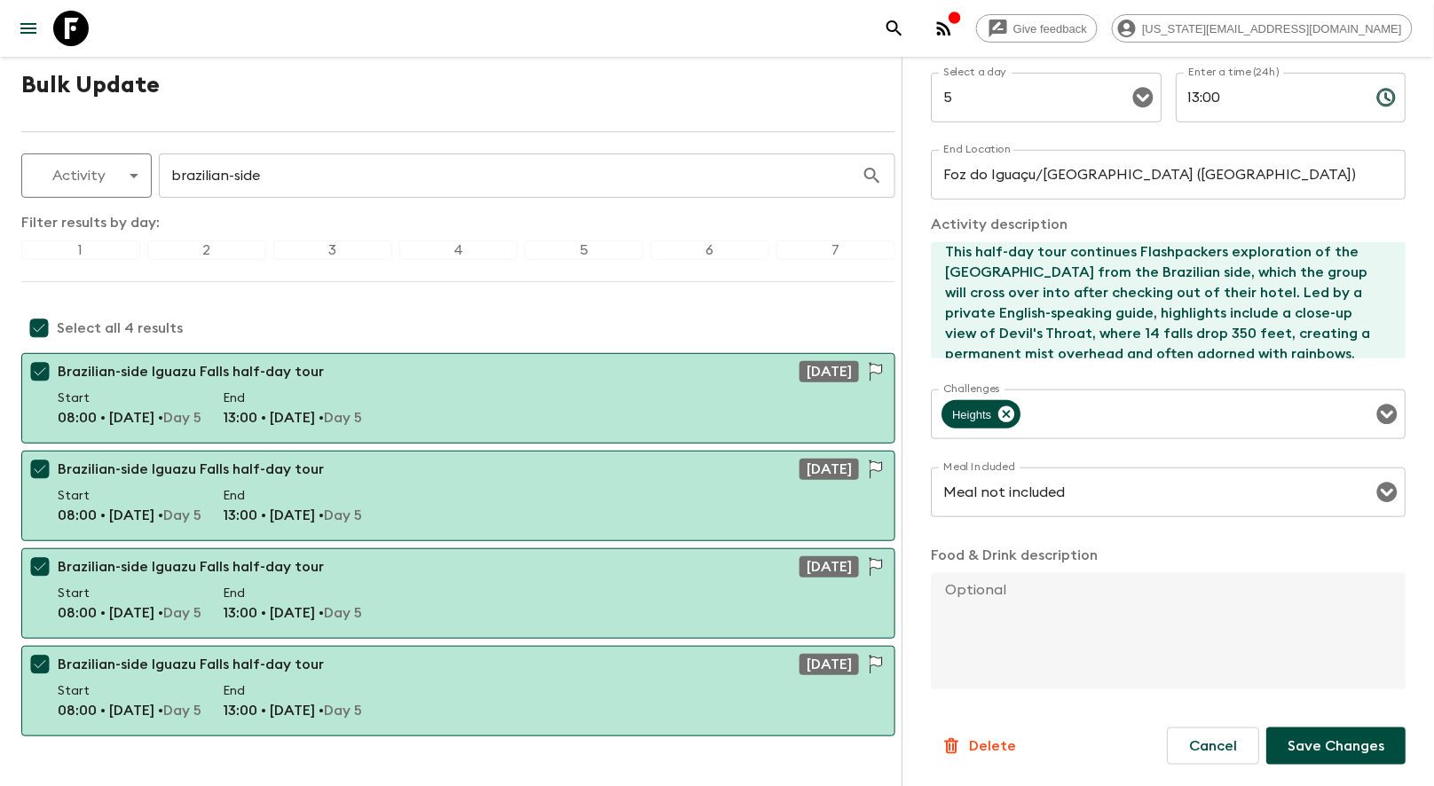
scroll to position [96, 0]
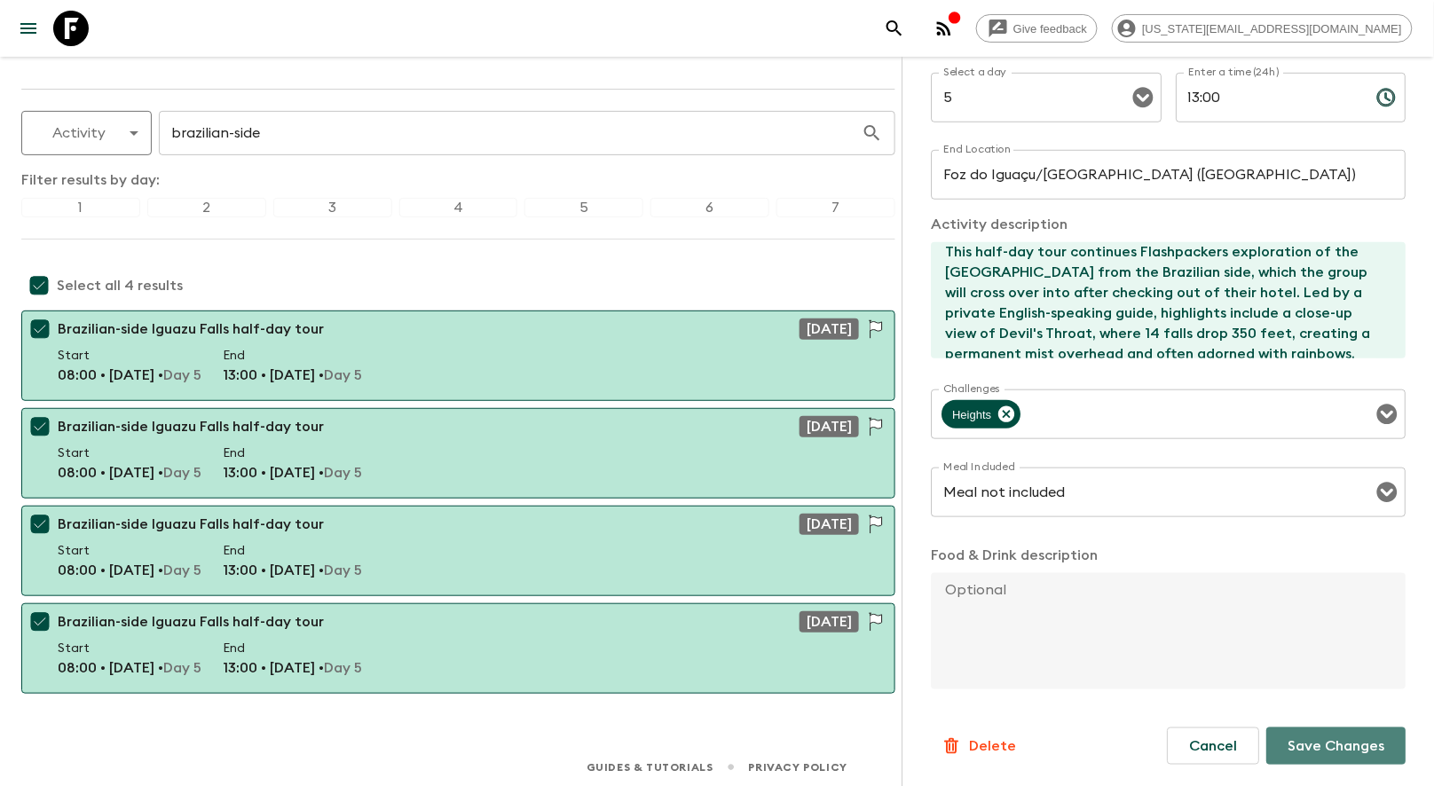
click at [1307, 751] on p "Save Changes" at bounding box center [1336, 746] width 97 height 21
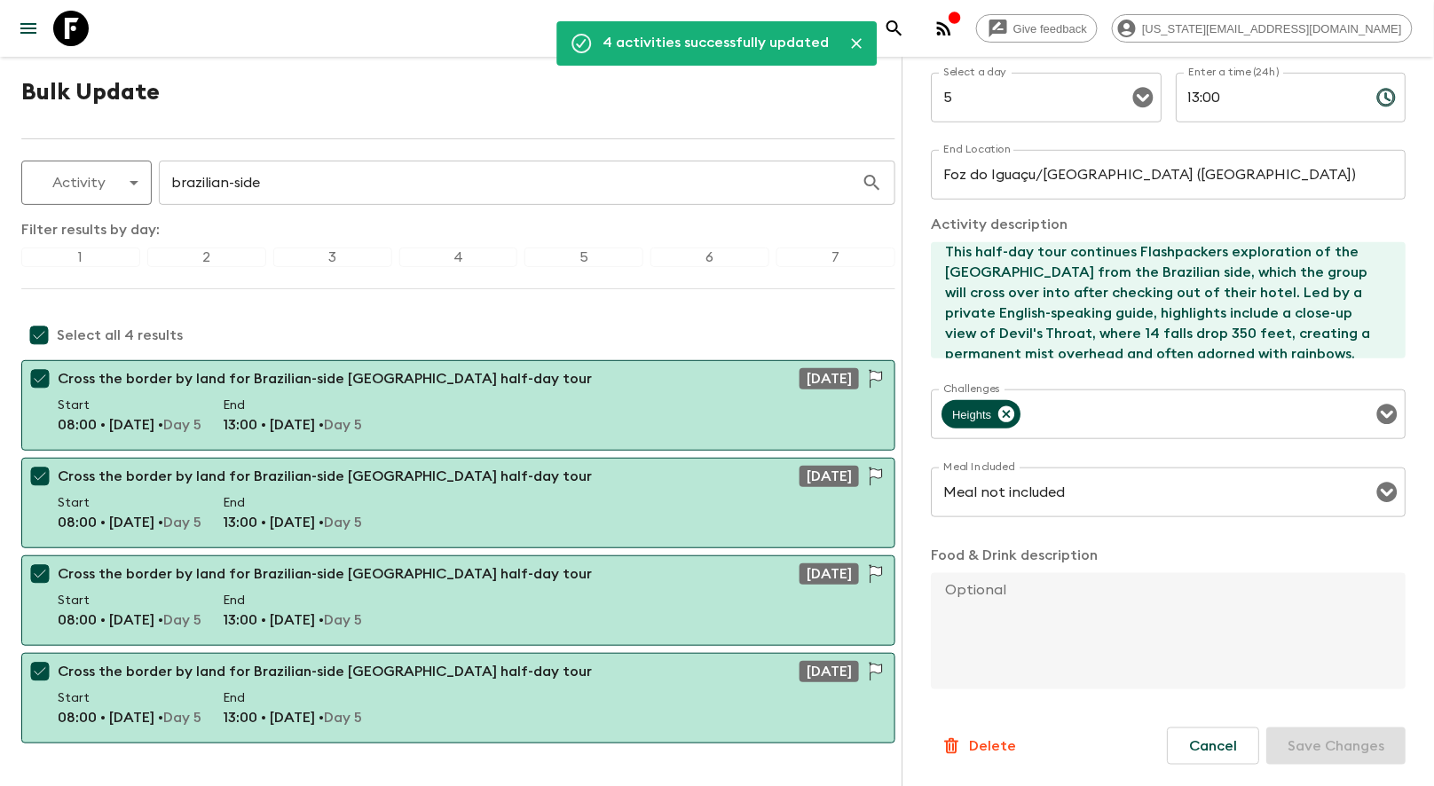
scroll to position [0, 0]
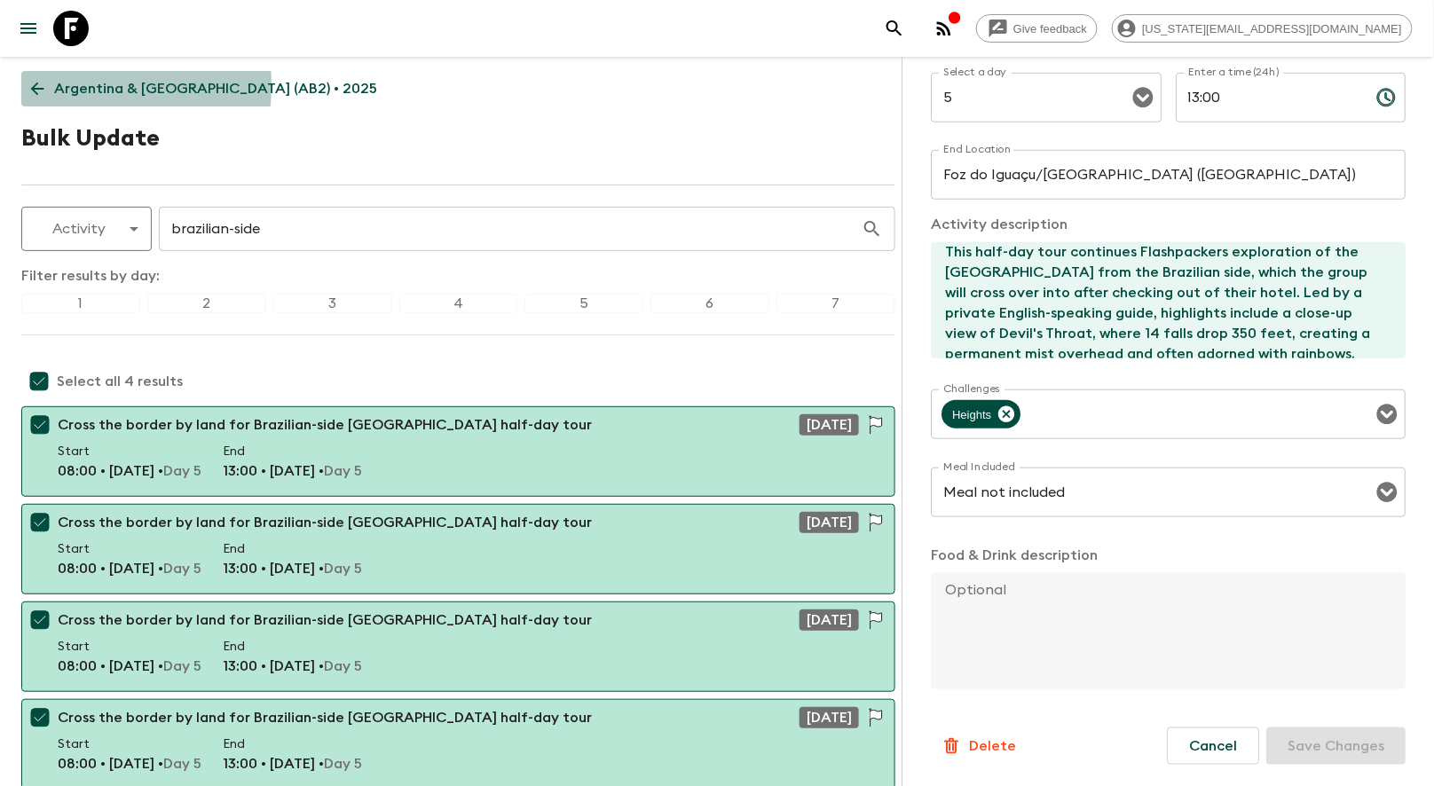
click at [36, 85] on icon at bounding box center [38, 89] width 20 height 20
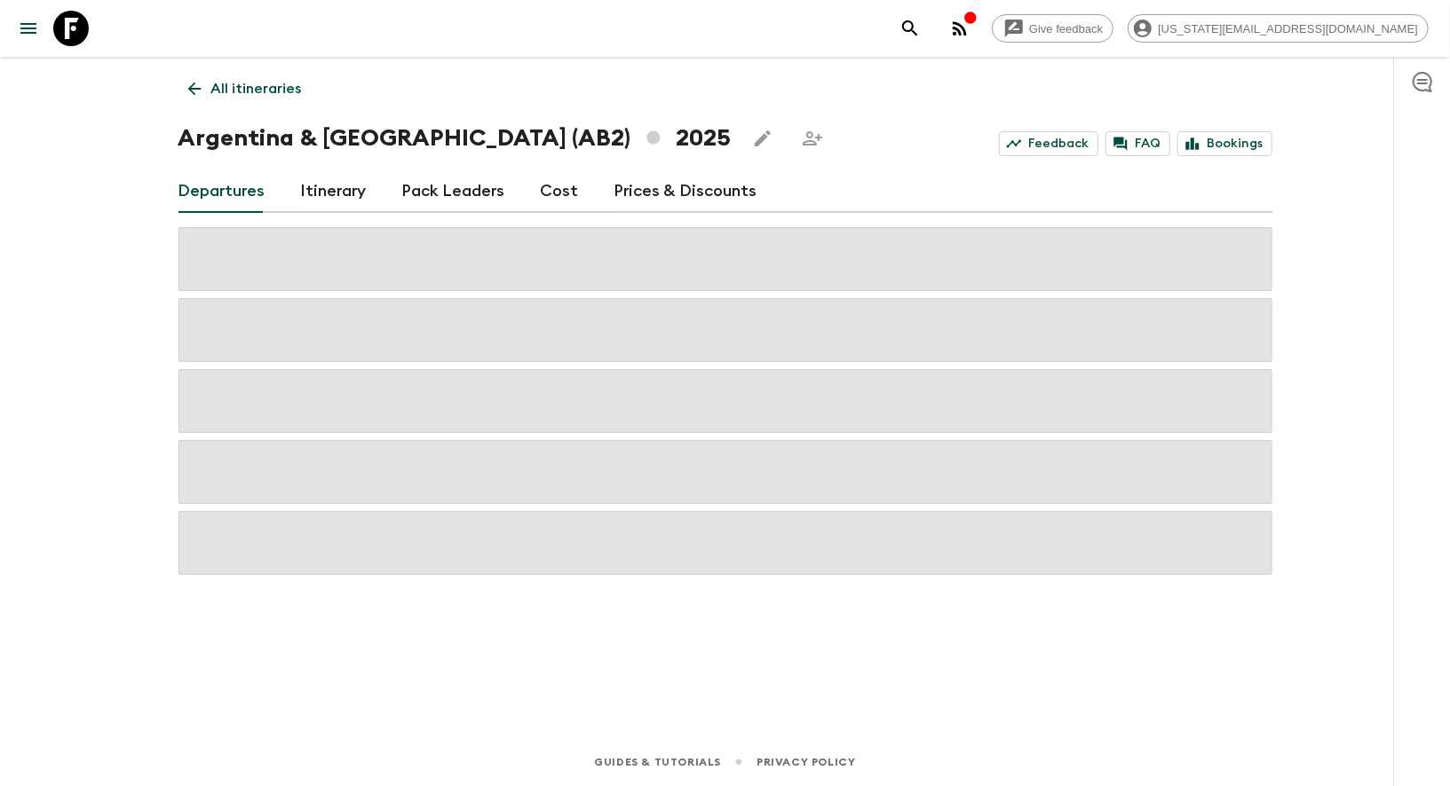
click at [202, 79] on icon at bounding box center [195, 89] width 20 height 20
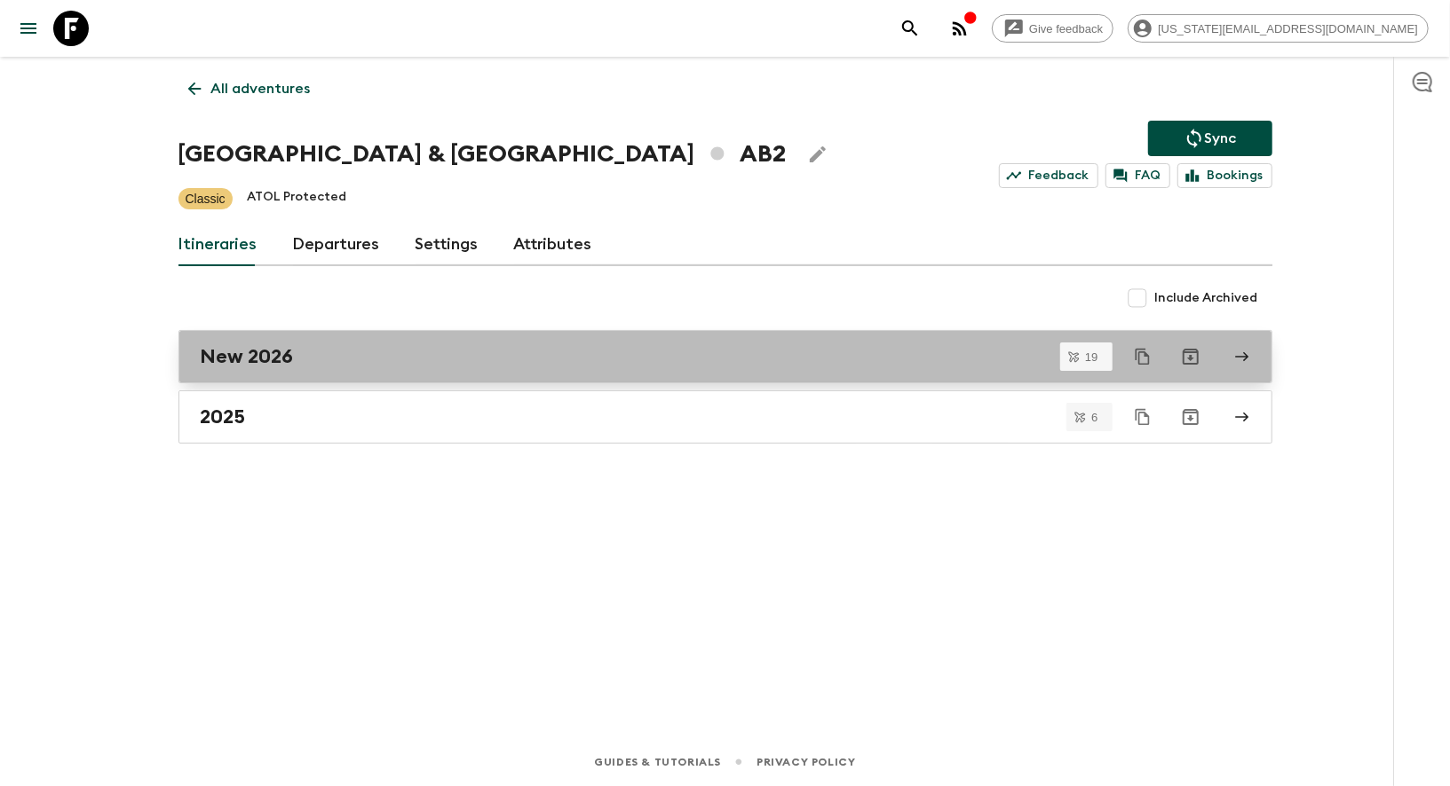
click at [246, 359] on h2 "New 2026" at bounding box center [247, 356] width 93 height 23
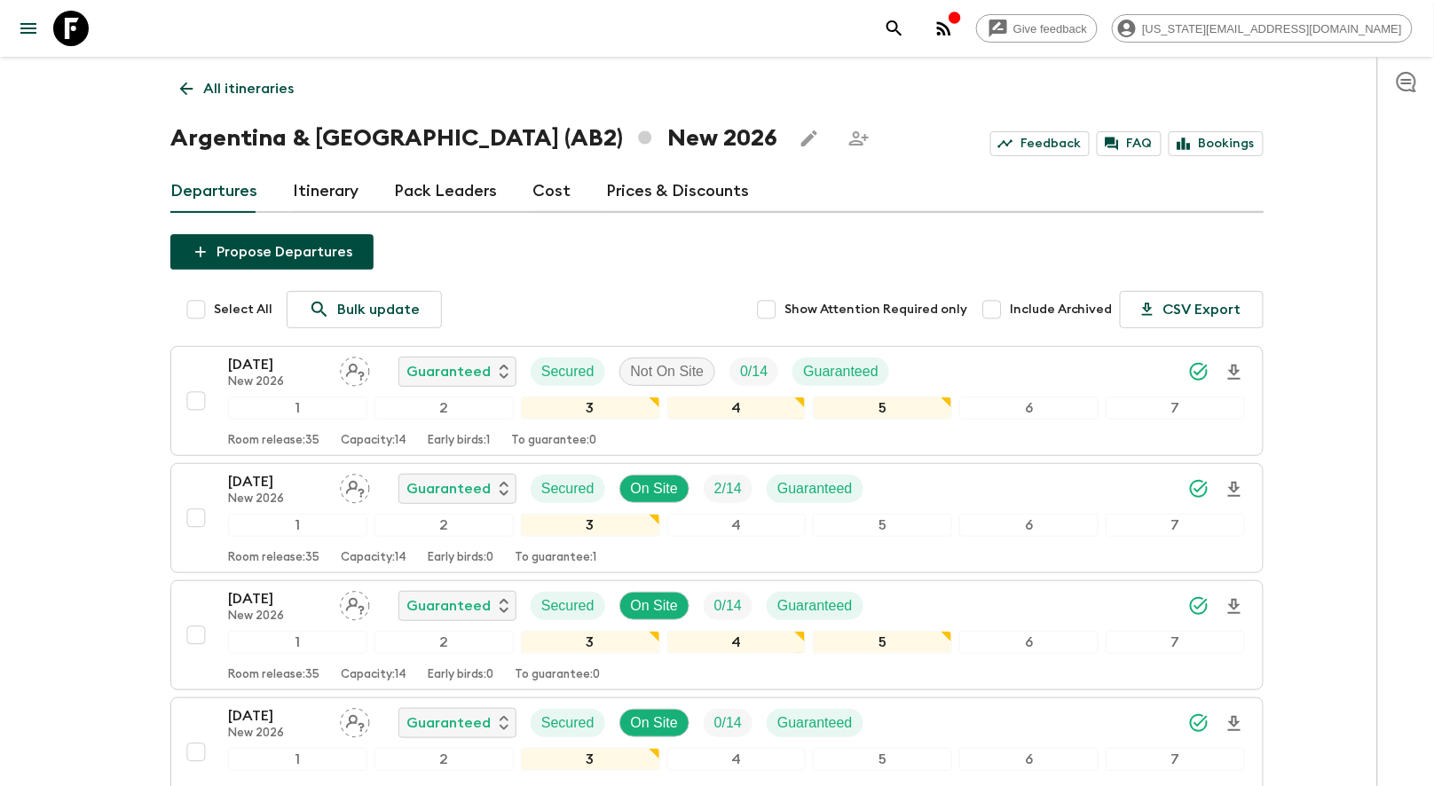
click at [348, 309] on p "Bulk update" at bounding box center [378, 309] width 83 height 21
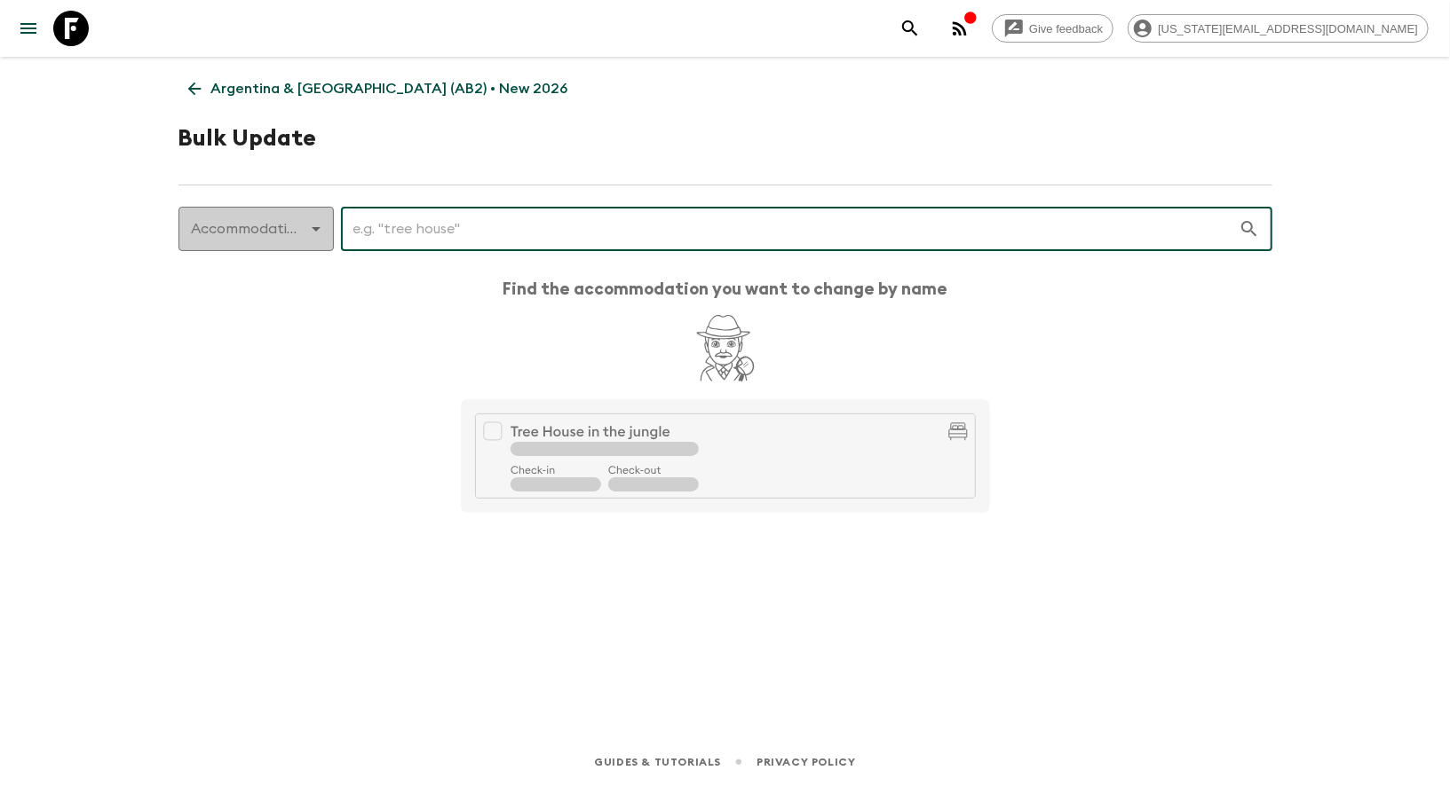
click at [213, 230] on body "Give feedback georgia@flashpack.com Argentina & Brazil (AB2) • New 2026 Bulk Up…" at bounding box center [725, 393] width 1450 height 786
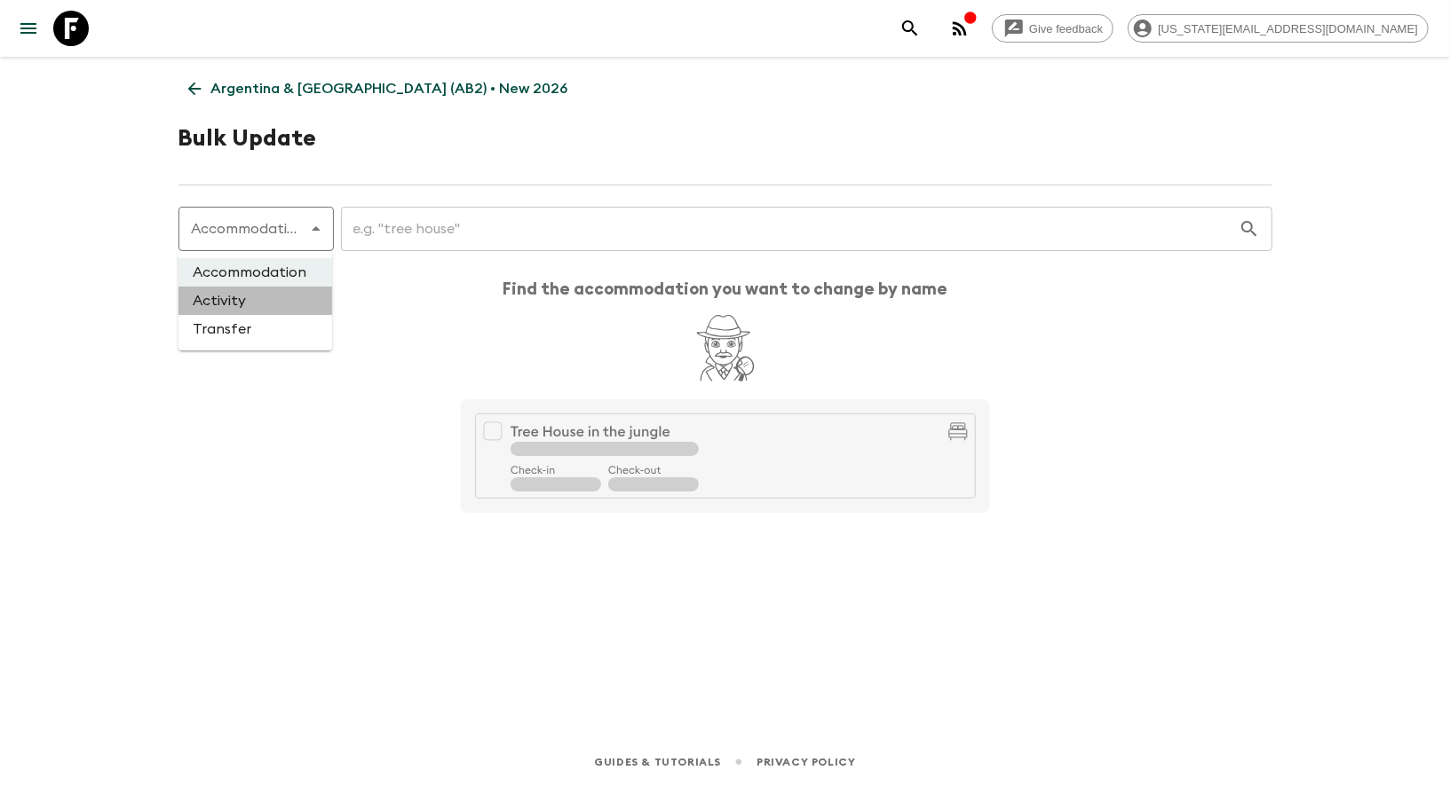
click at [290, 296] on li "Activity" at bounding box center [255, 301] width 154 height 28
type input "activity"
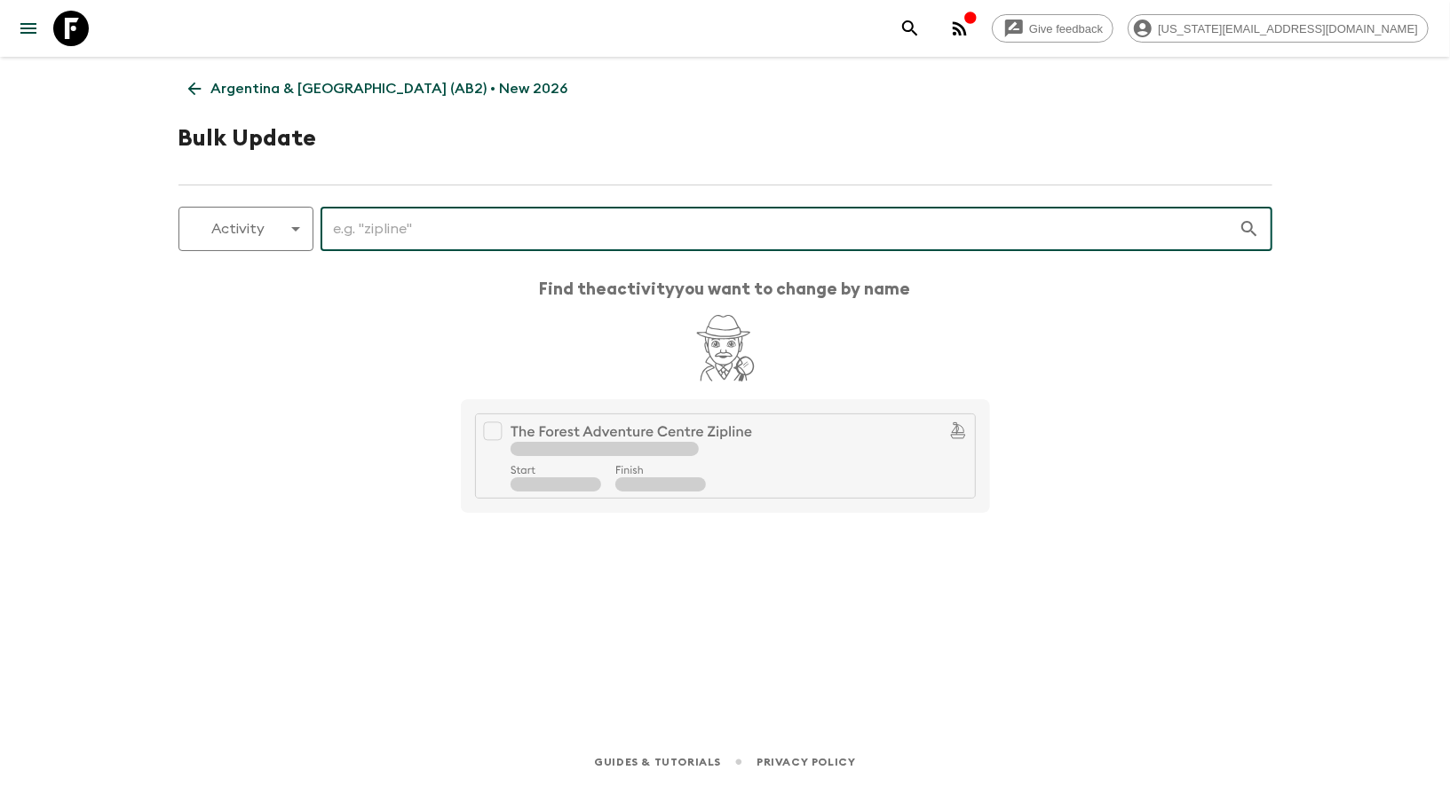
click at [369, 220] on input "text" at bounding box center [779, 229] width 918 height 50
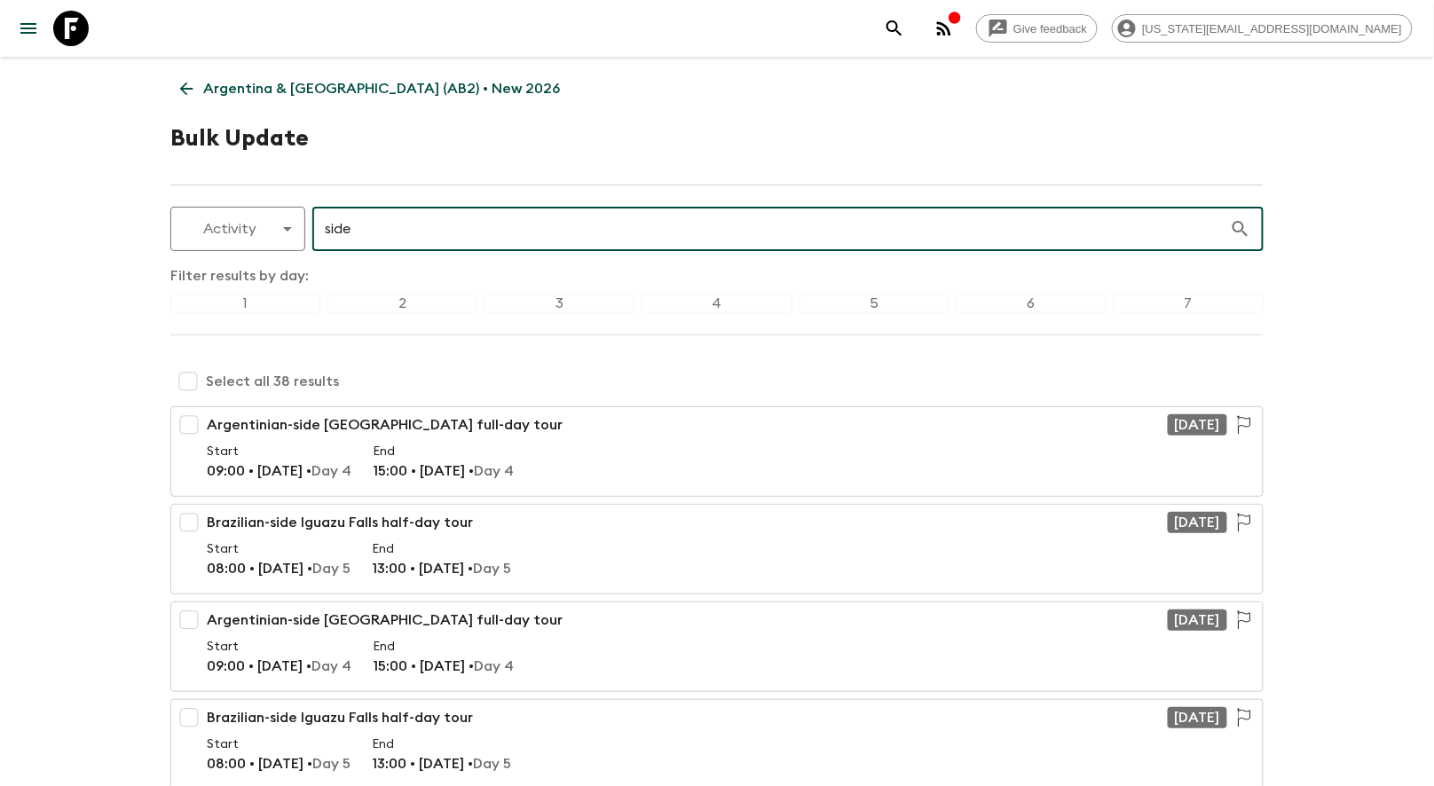
drag, startPoint x: 318, startPoint y: 225, endPoint x: 321, endPoint y: 253, distance: 27.7
click at [319, 234] on input "side" at bounding box center [771, 229] width 918 height 50
type input "brazilian-side"
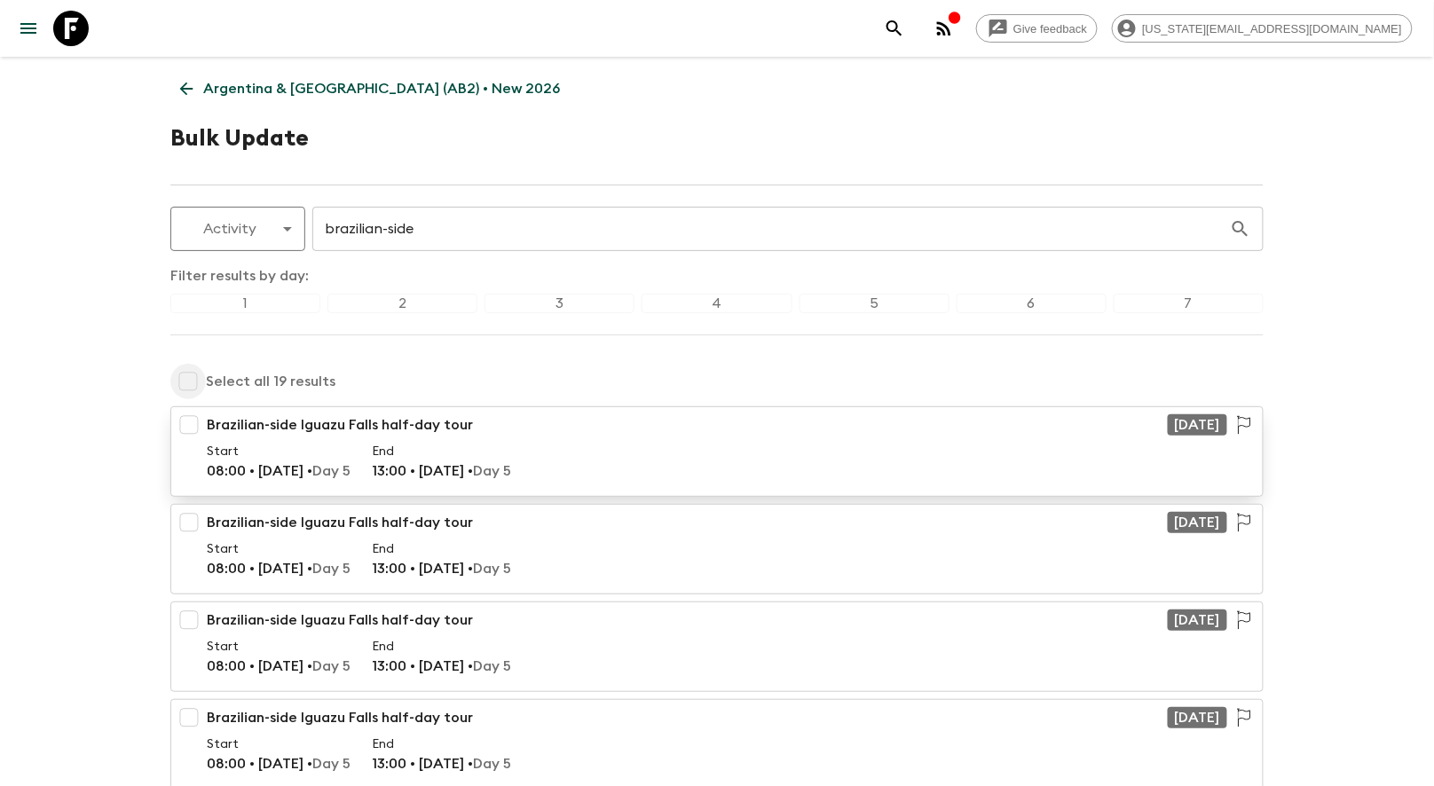
drag, startPoint x: 195, startPoint y: 378, endPoint x: 438, endPoint y: 423, distance: 246.4
click at [196, 380] on input "checkbox" at bounding box center [188, 382] width 36 height 36
checkbox input "true"
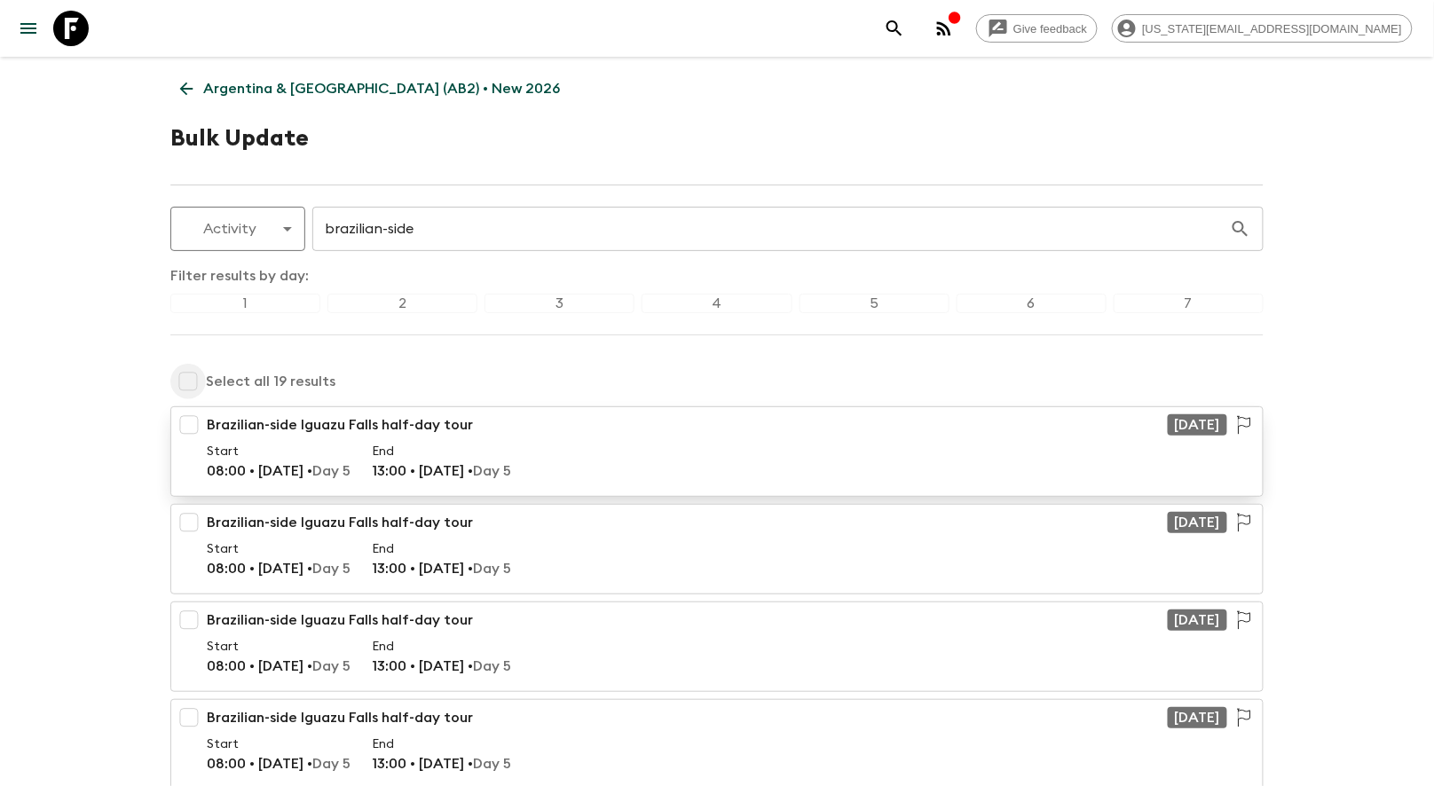
checkbox input "true"
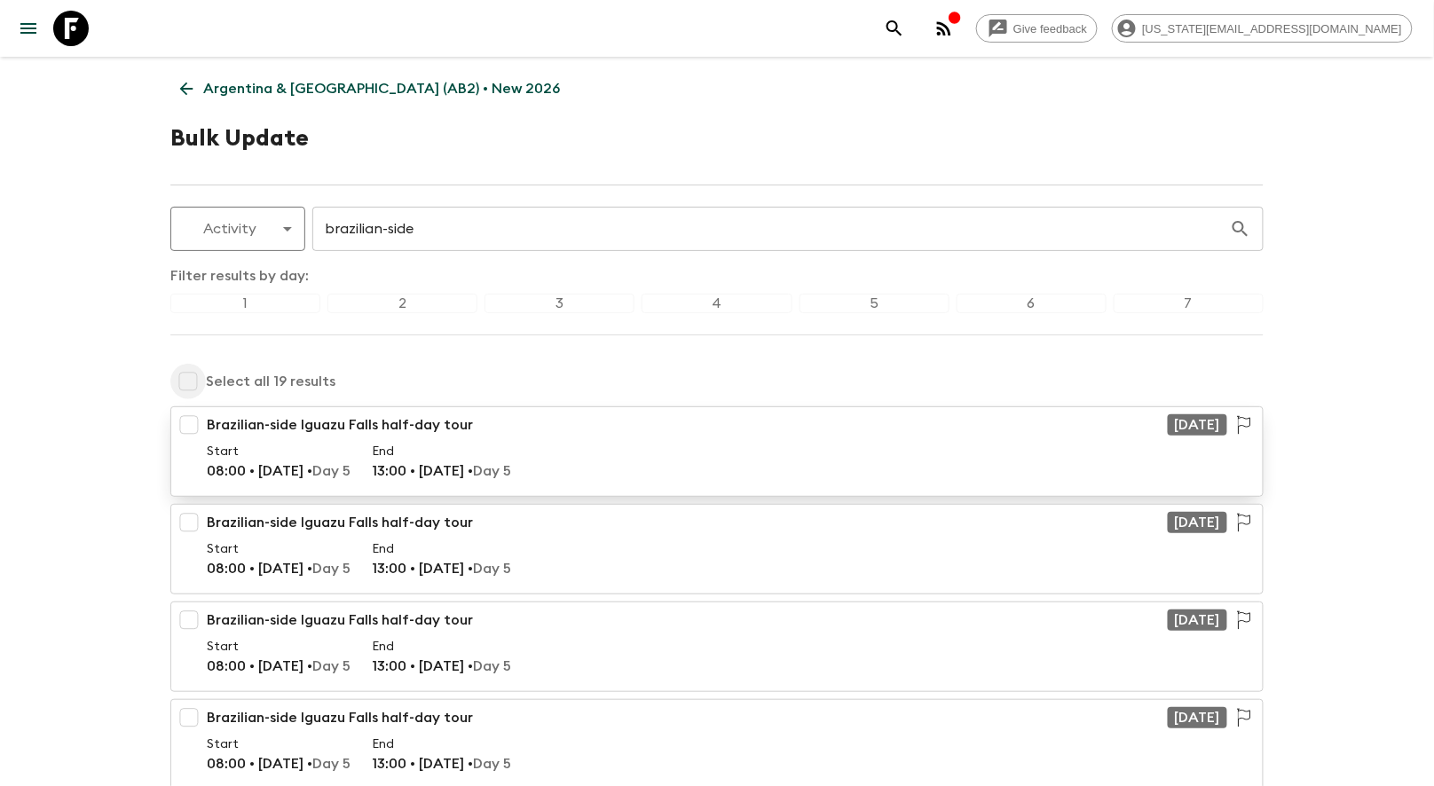
checkbox input "true"
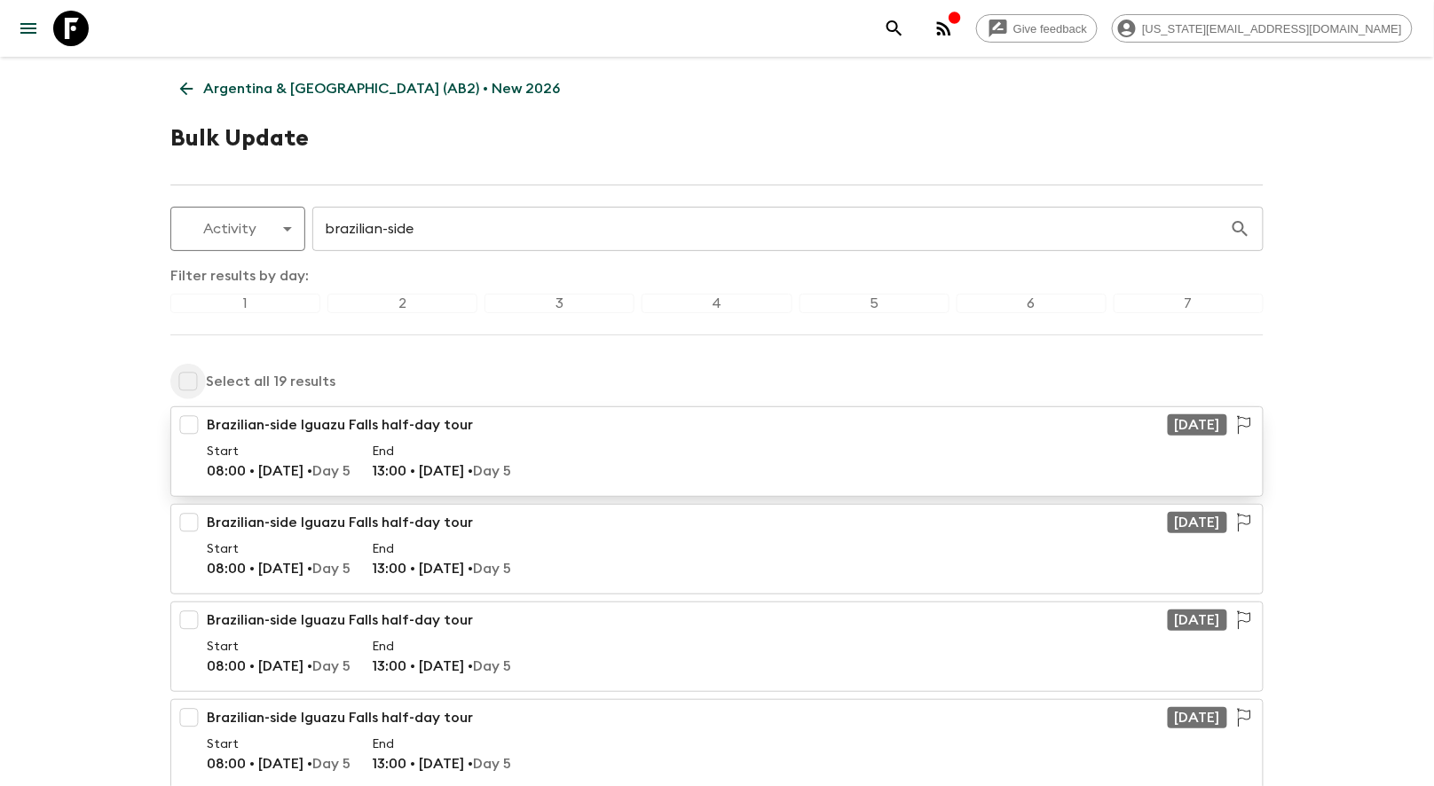
checkbox input "true"
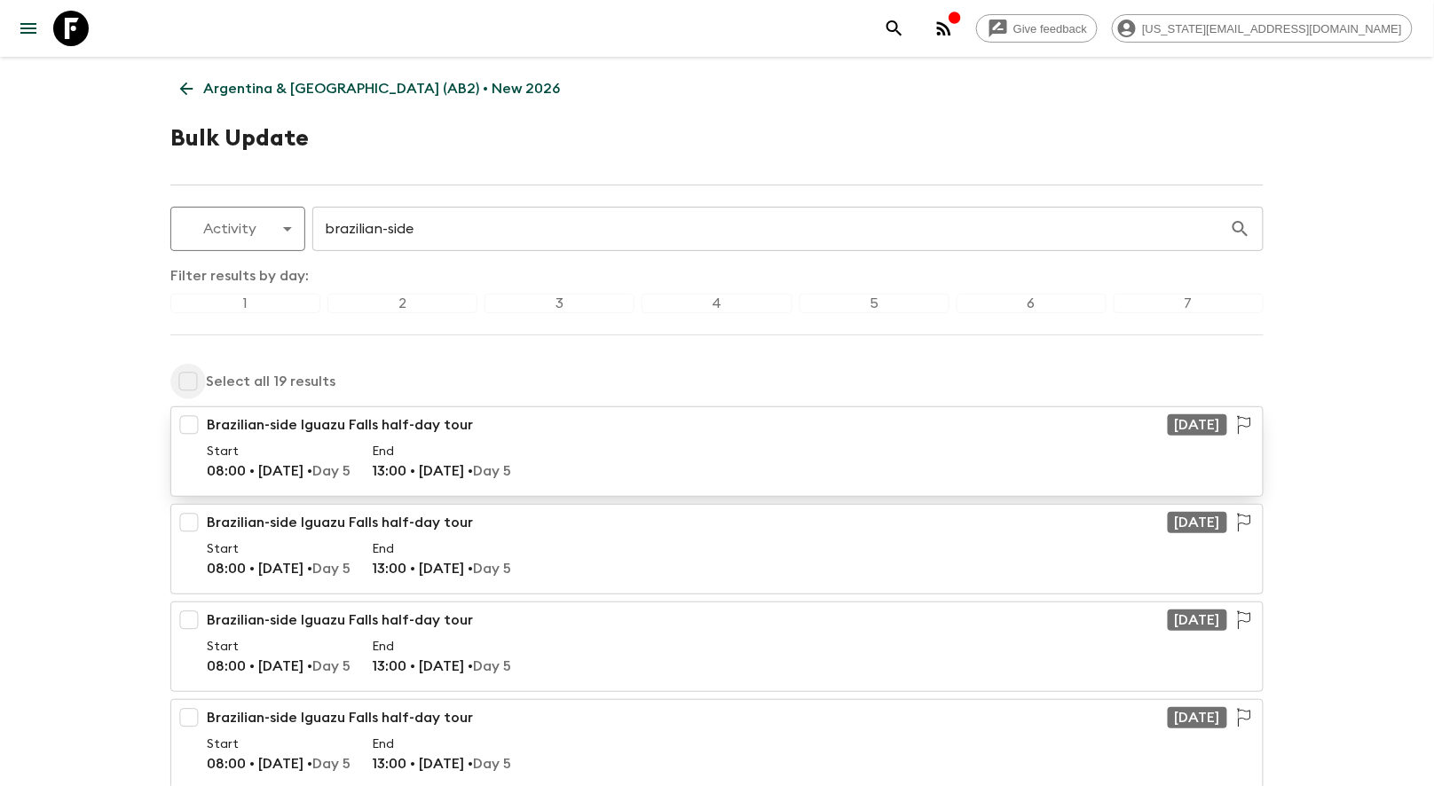
checkbox input "true"
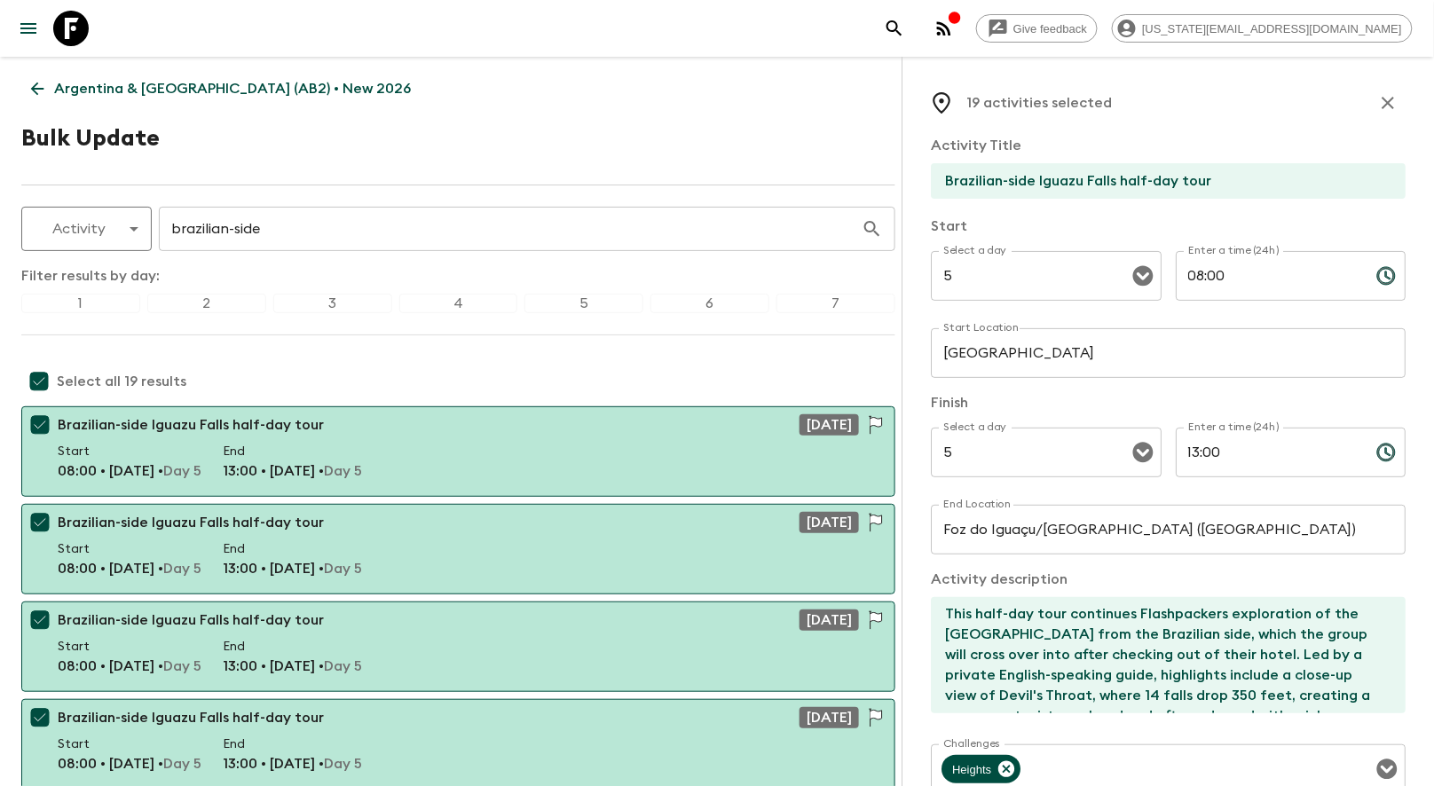
click at [1060, 182] on input "Brazilian-side Iguazu Falls half-day tour" at bounding box center [1161, 181] width 461 height 36
paste input "Cross the border by land for"
drag, startPoint x: 1188, startPoint y: 186, endPoint x: 881, endPoint y: 188, distance: 307.1
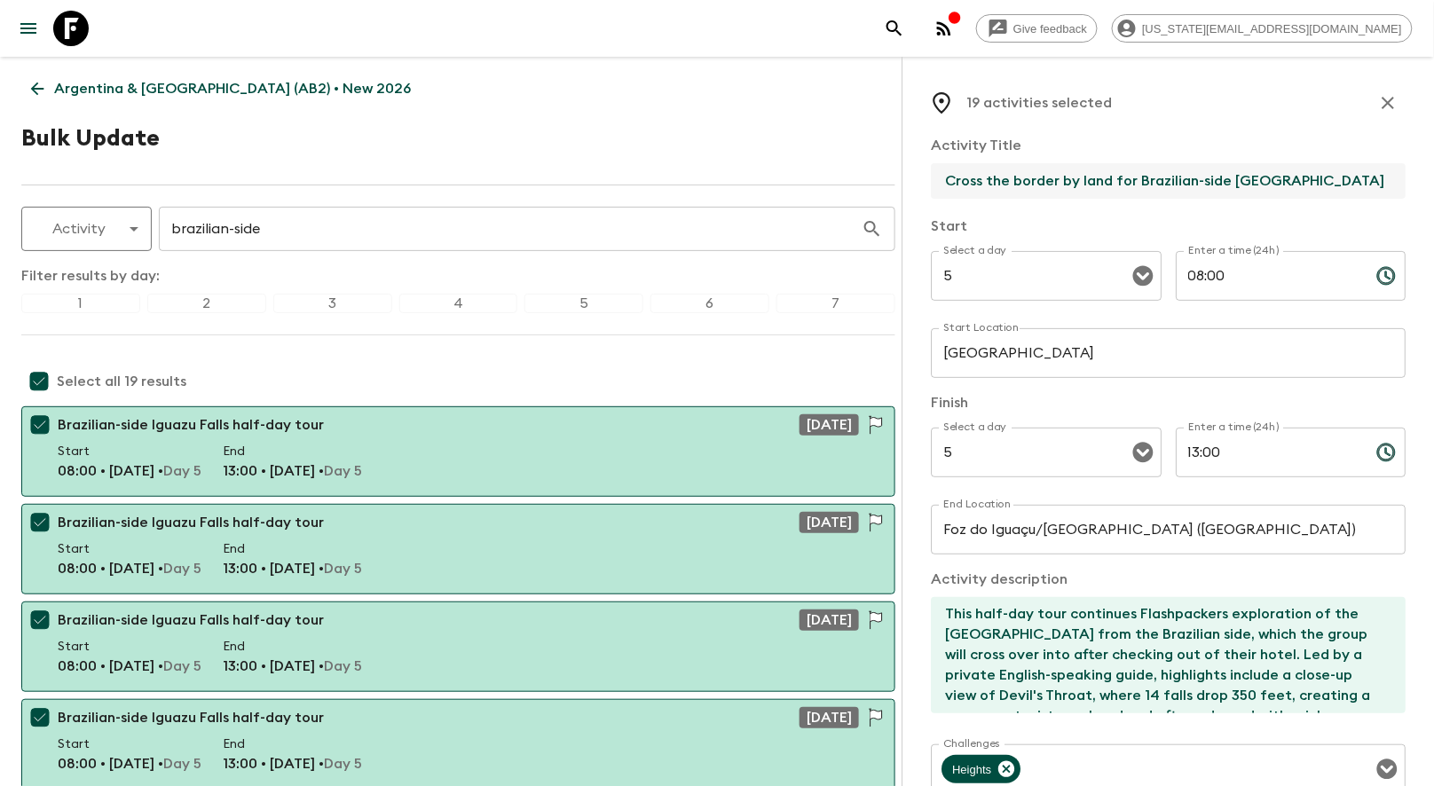
drag, startPoint x: 1070, startPoint y: 189, endPoint x: 949, endPoint y: 242, distance: 131.9
click at [1070, 189] on input "Cross the border by land for Brazilian-side [GEOGRAPHIC_DATA] half-day tour" at bounding box center [1161, 181] width 461 height 36
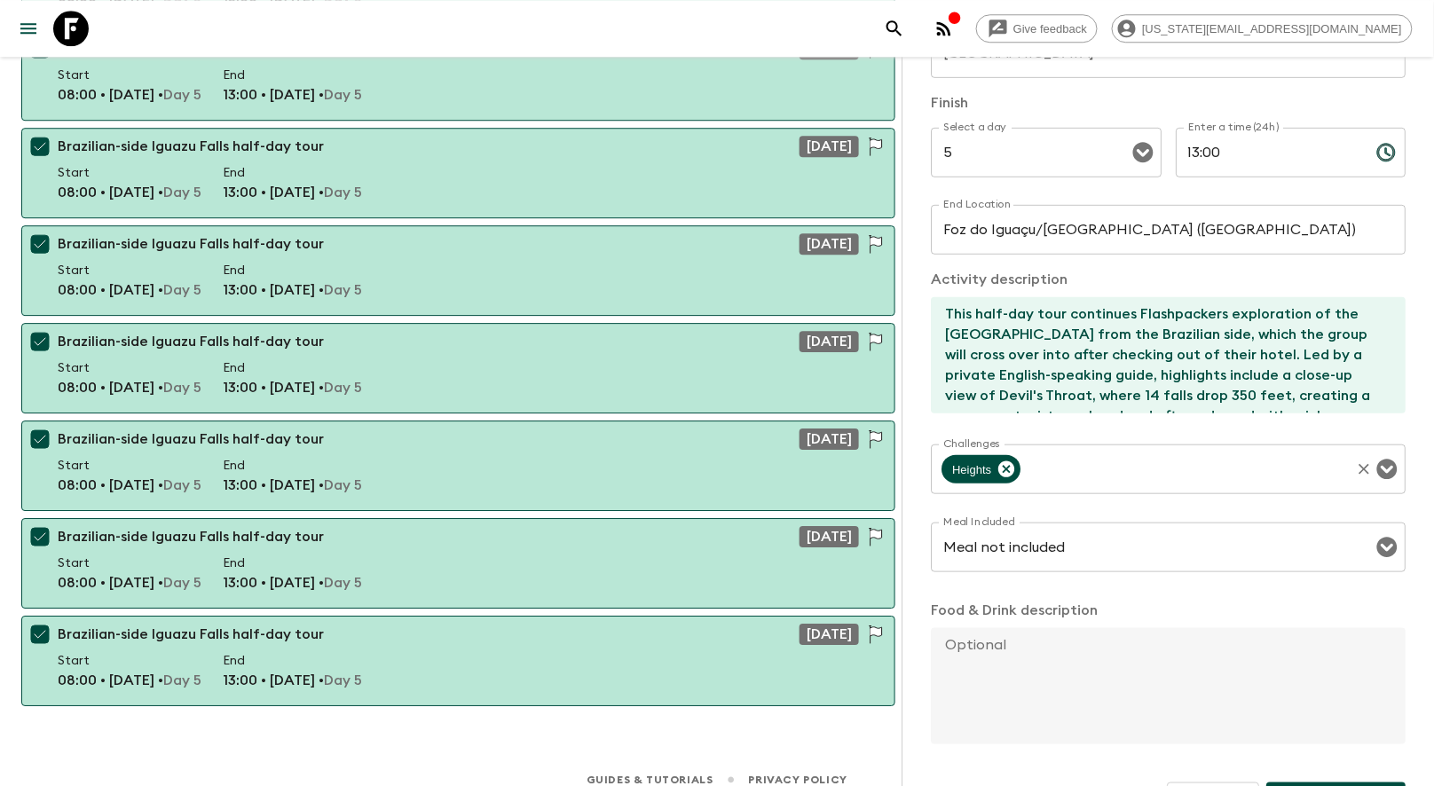
scroll to position [355, 0]
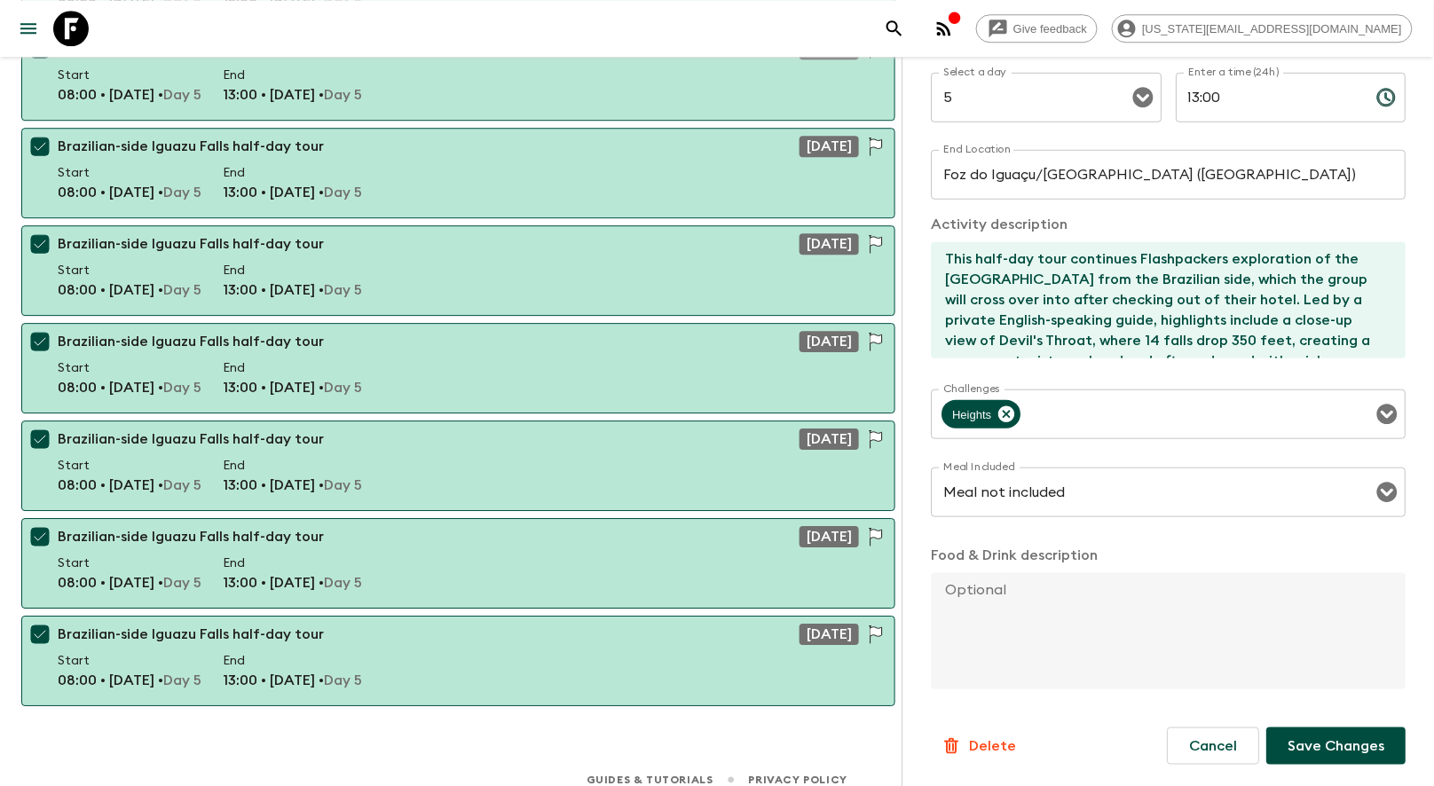
type input "Cross the border by land for Brazilian-side [GEOGRAPHIC_DATA] half-day tour"
click at [1332, 749] on p "Save Changes" at bounding box center [1336, 746] width 97 height 21
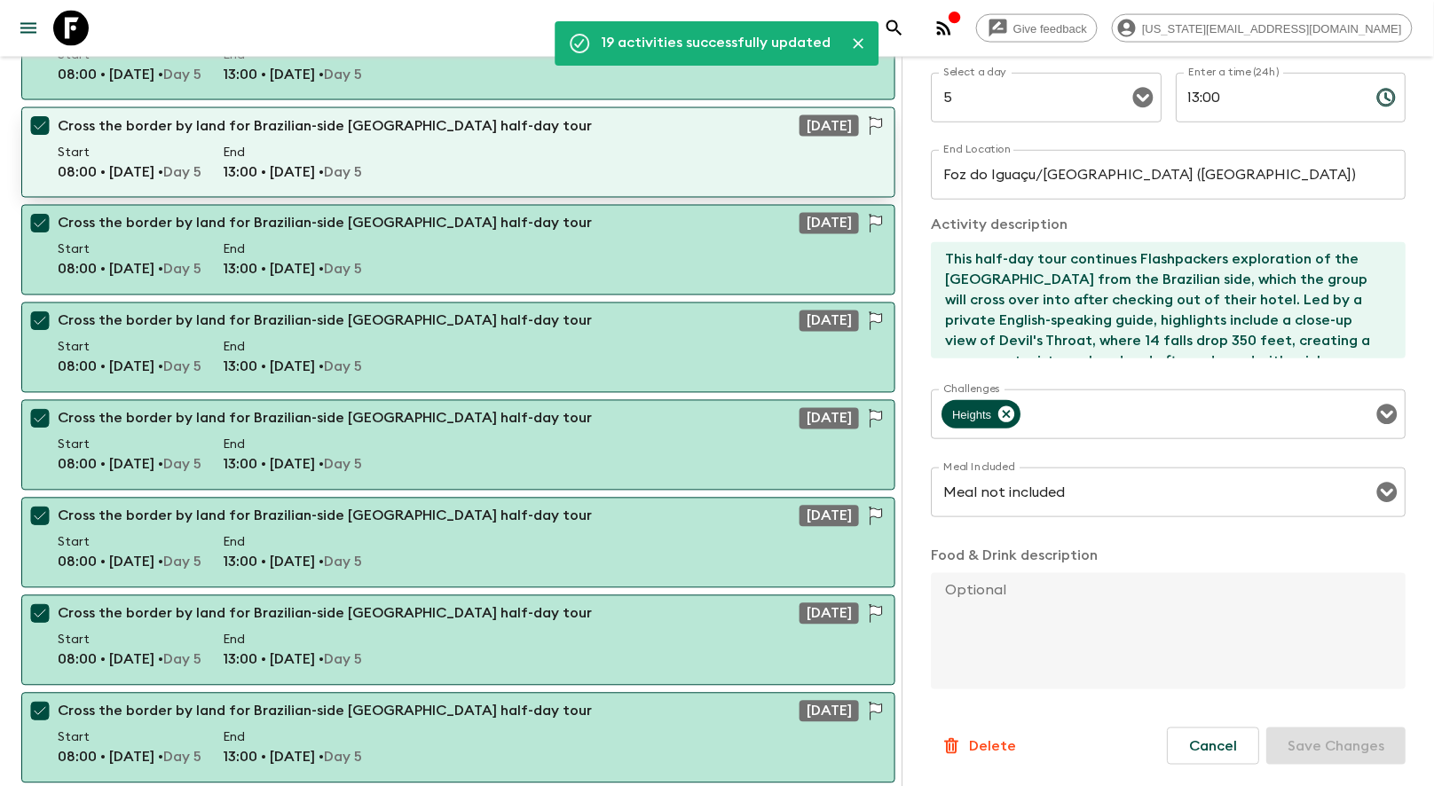
scroll to position [0, 0]
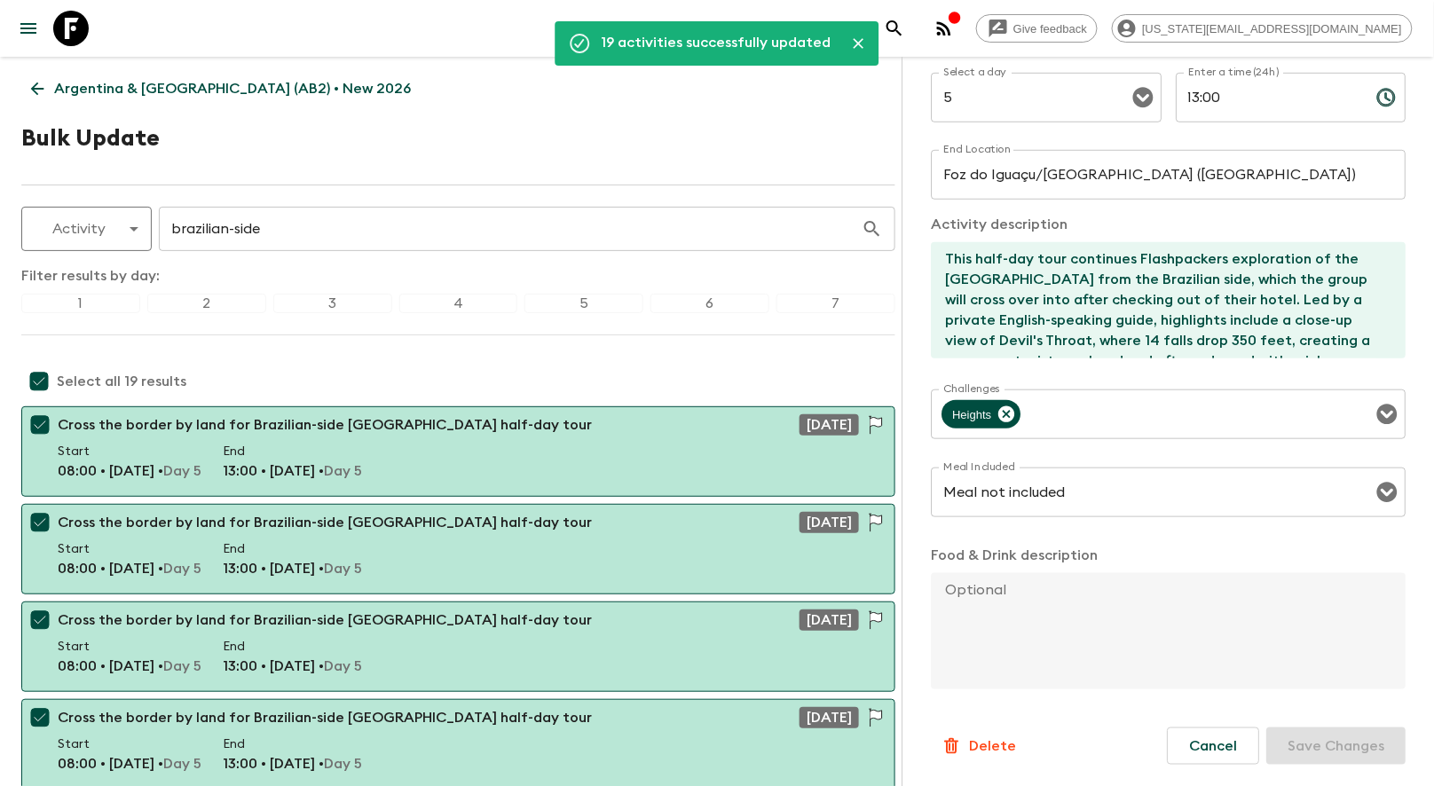
click at [82, 35] on icon at bounding box center [71, 29] width 36 height 36
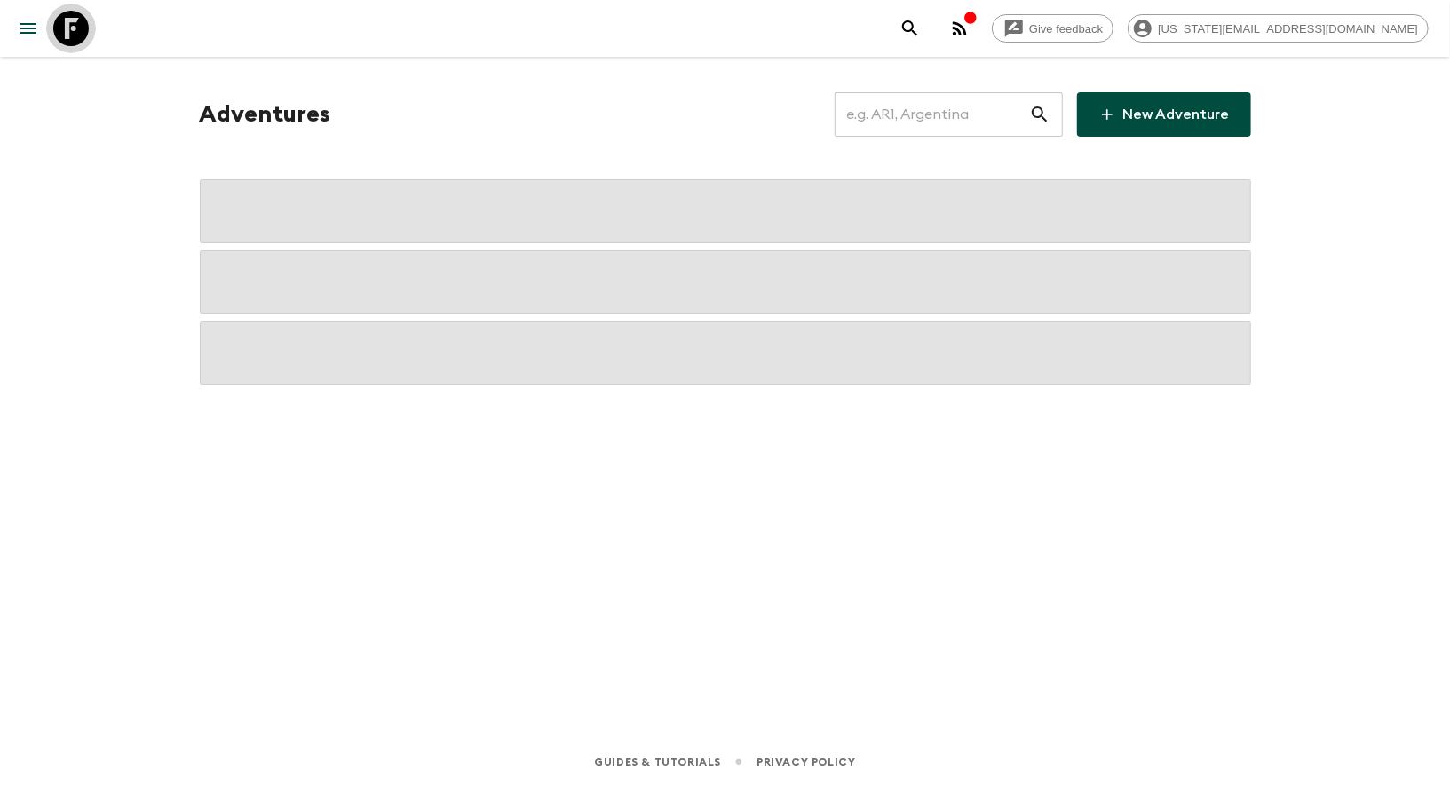
click at [82, 35] on icon at bounding box center [71, 29] width 36 height 36
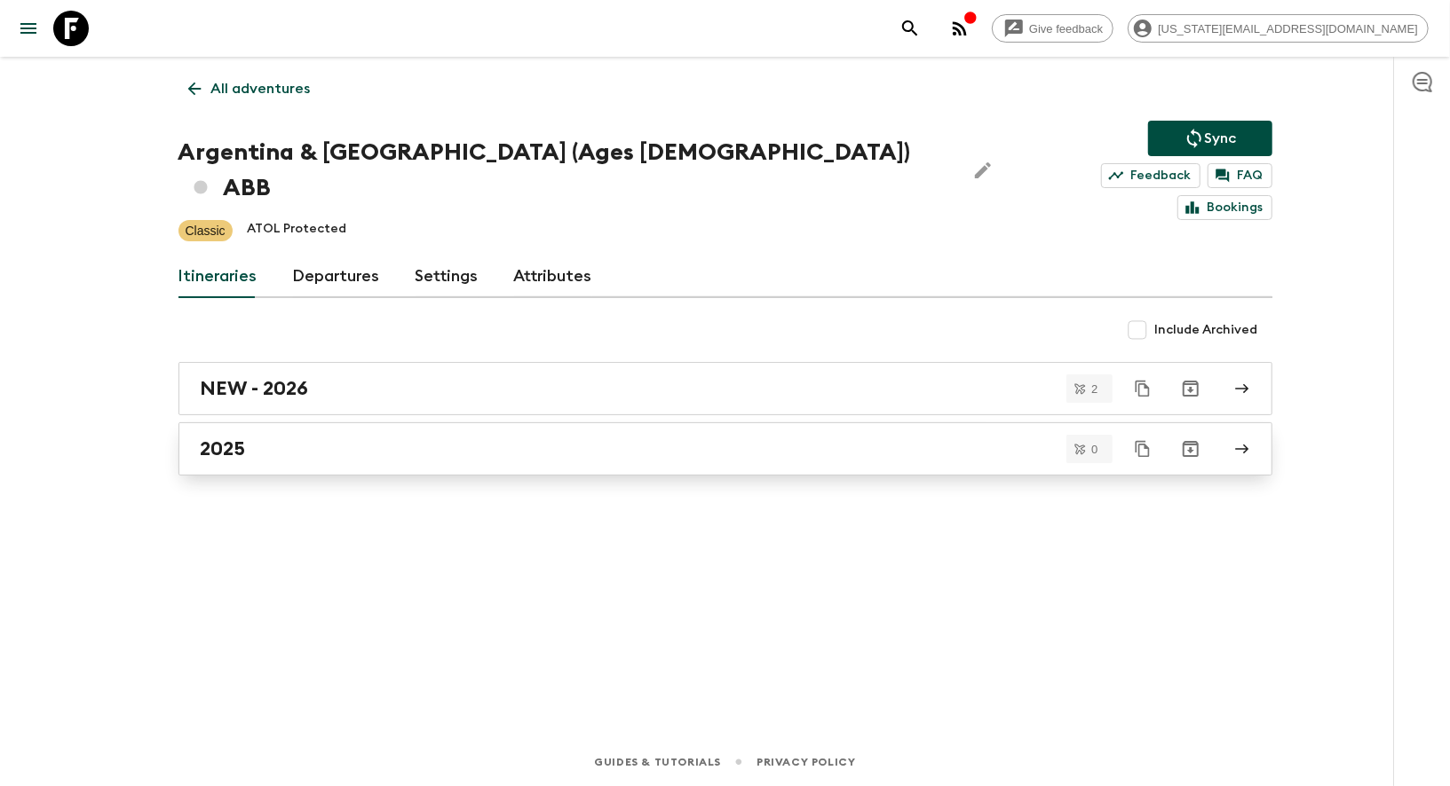
click at [246, 433] on link "2025" at bounding box center [725, 449] width 1094 height 53
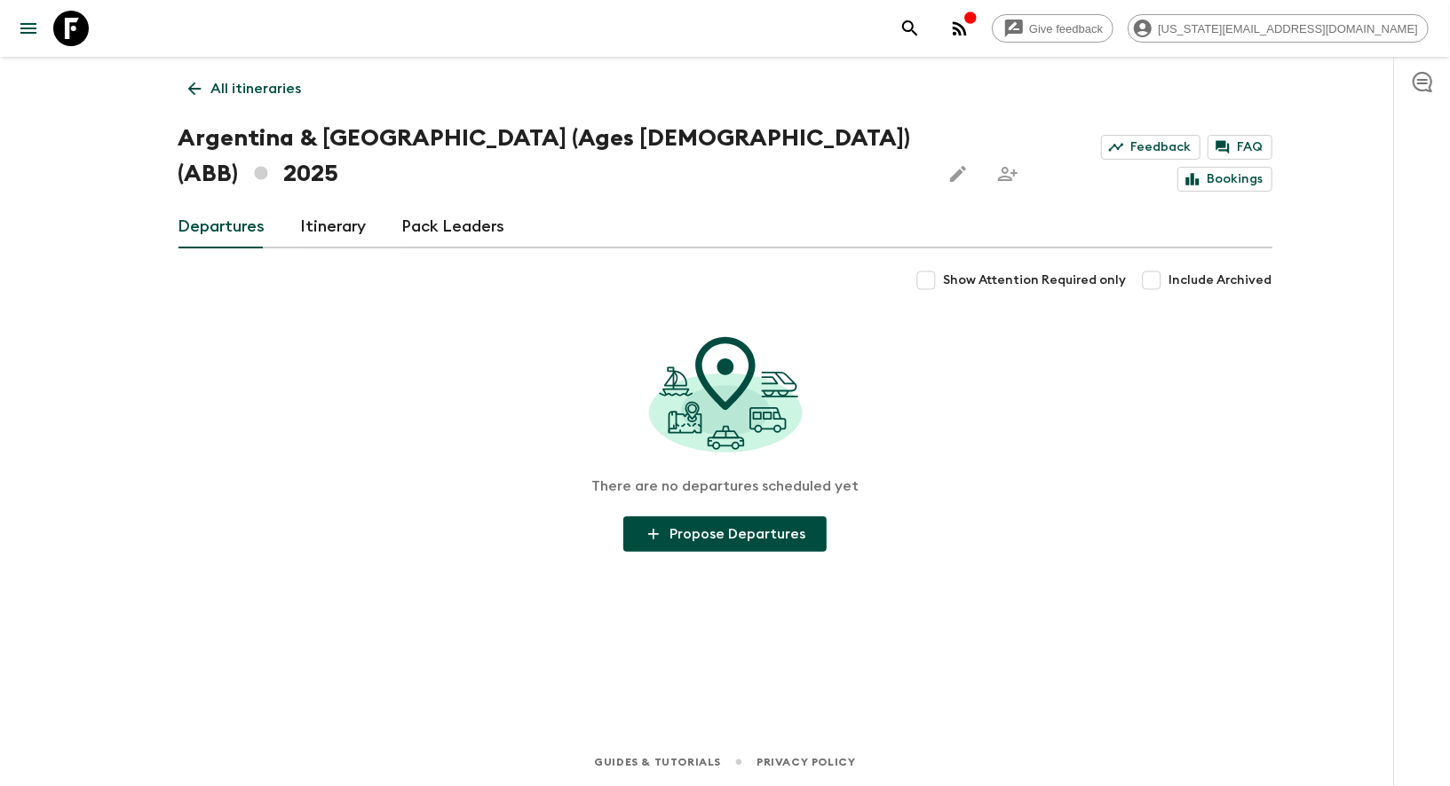
click at [228, 206] on link "Departures" at bounding box center [221, 227] width 87 height 43
click at [196, 81] on icon at bounding box center [195, 89] width 20 height 20
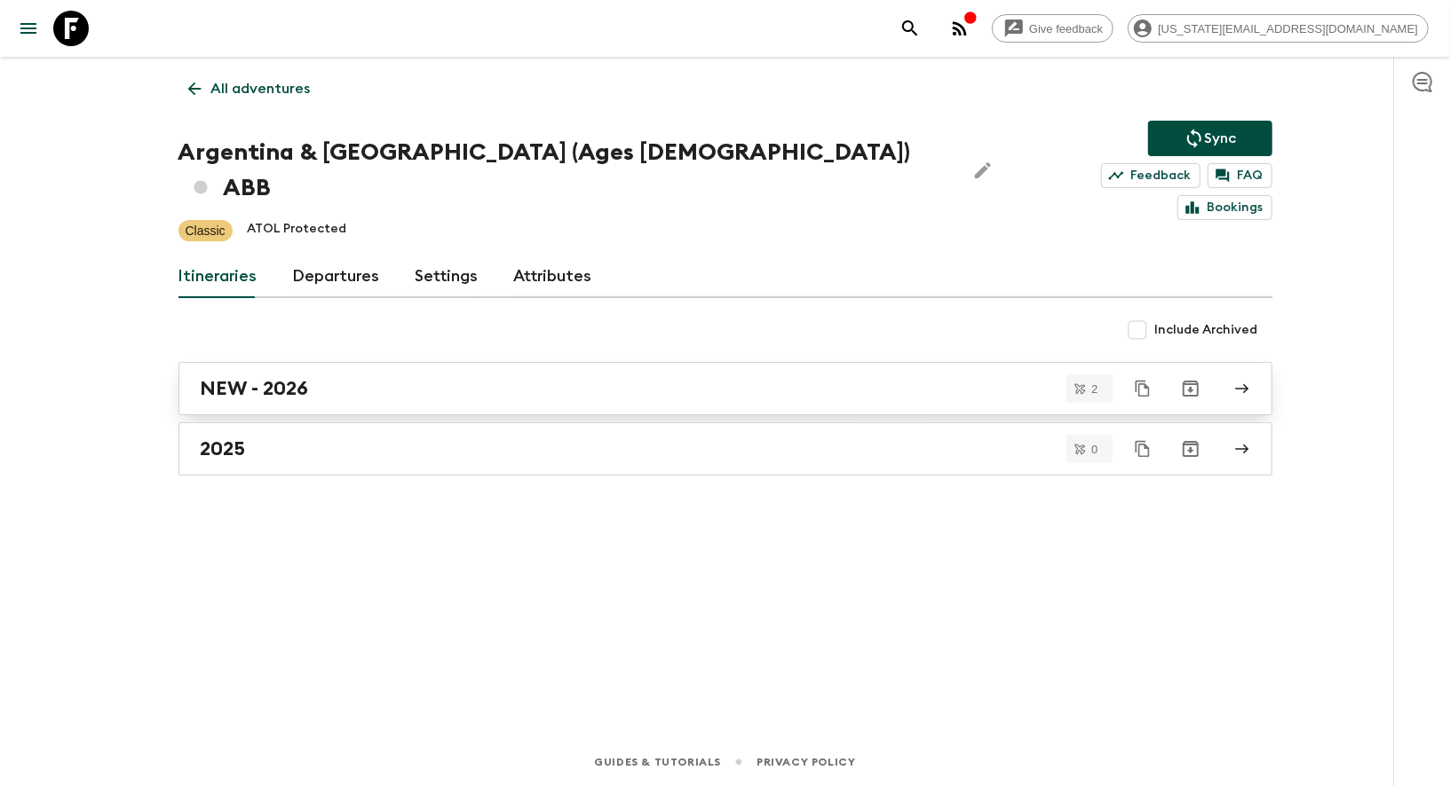
click at [241, 377] on h2 "NEW - 2026" at bounding box center [255, 388] width 108 height 23
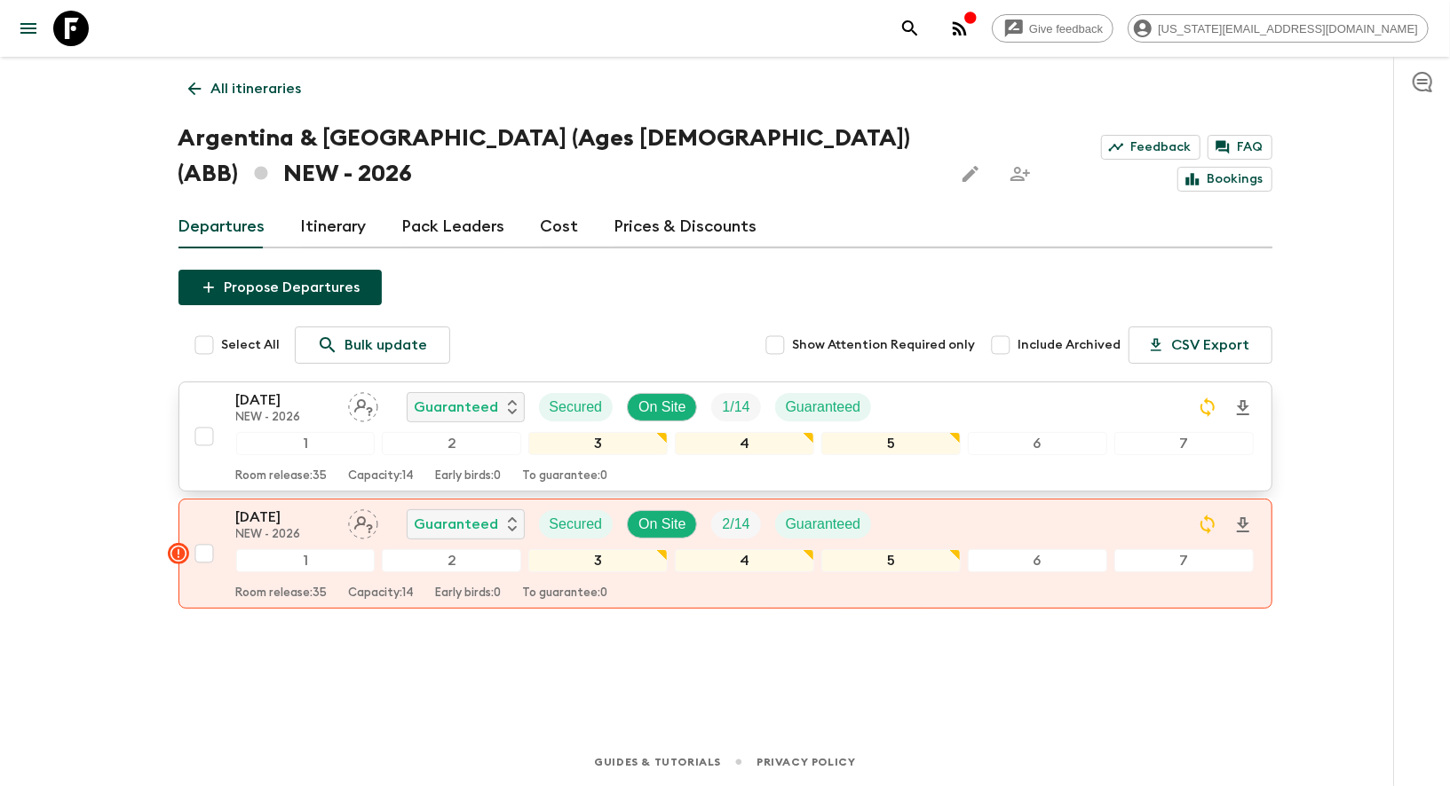
click at [217, 390] on div "[DATE] NEW - 2026 Guaranteed Secured On Site 1 / 14 Guaranteed 1 2 3 4 5 6 7 Ro…" at bounding box center [719, 437] width 1067 height 94
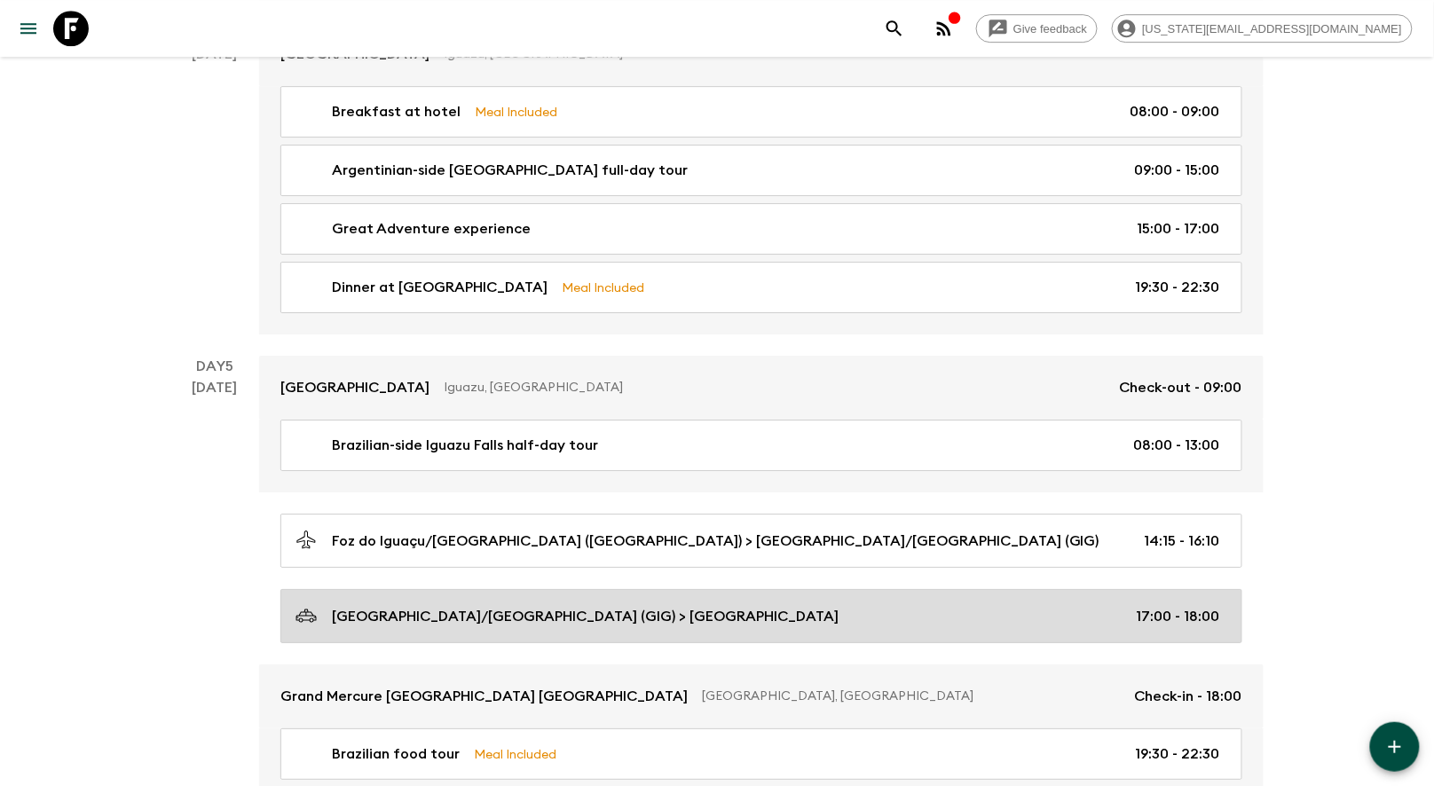
scroll to position [1821, 0]
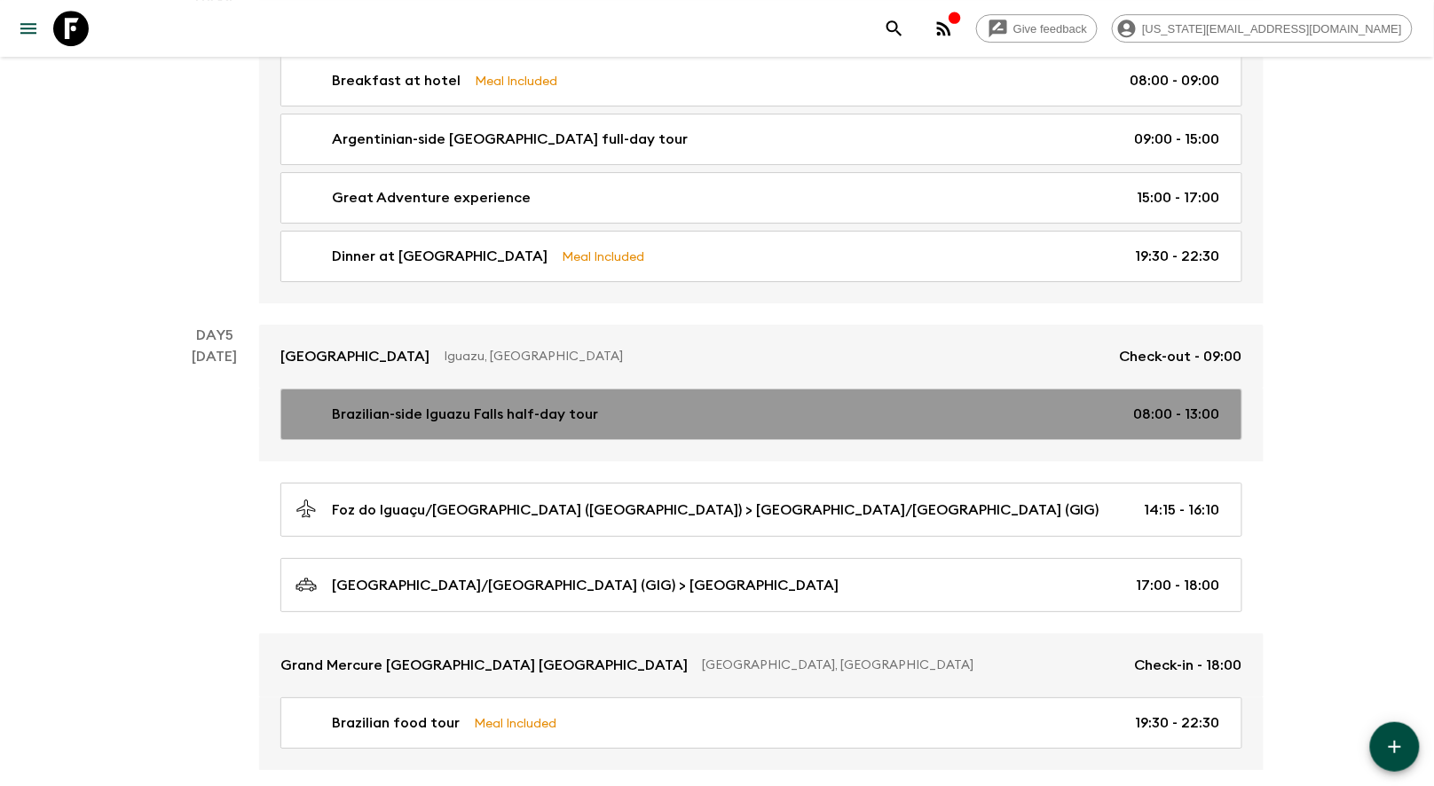
click at [408, 404] on p "Brazilian-side Iguazu Falls half-day tour" at bounding box center [465, 414] width 266 height 21
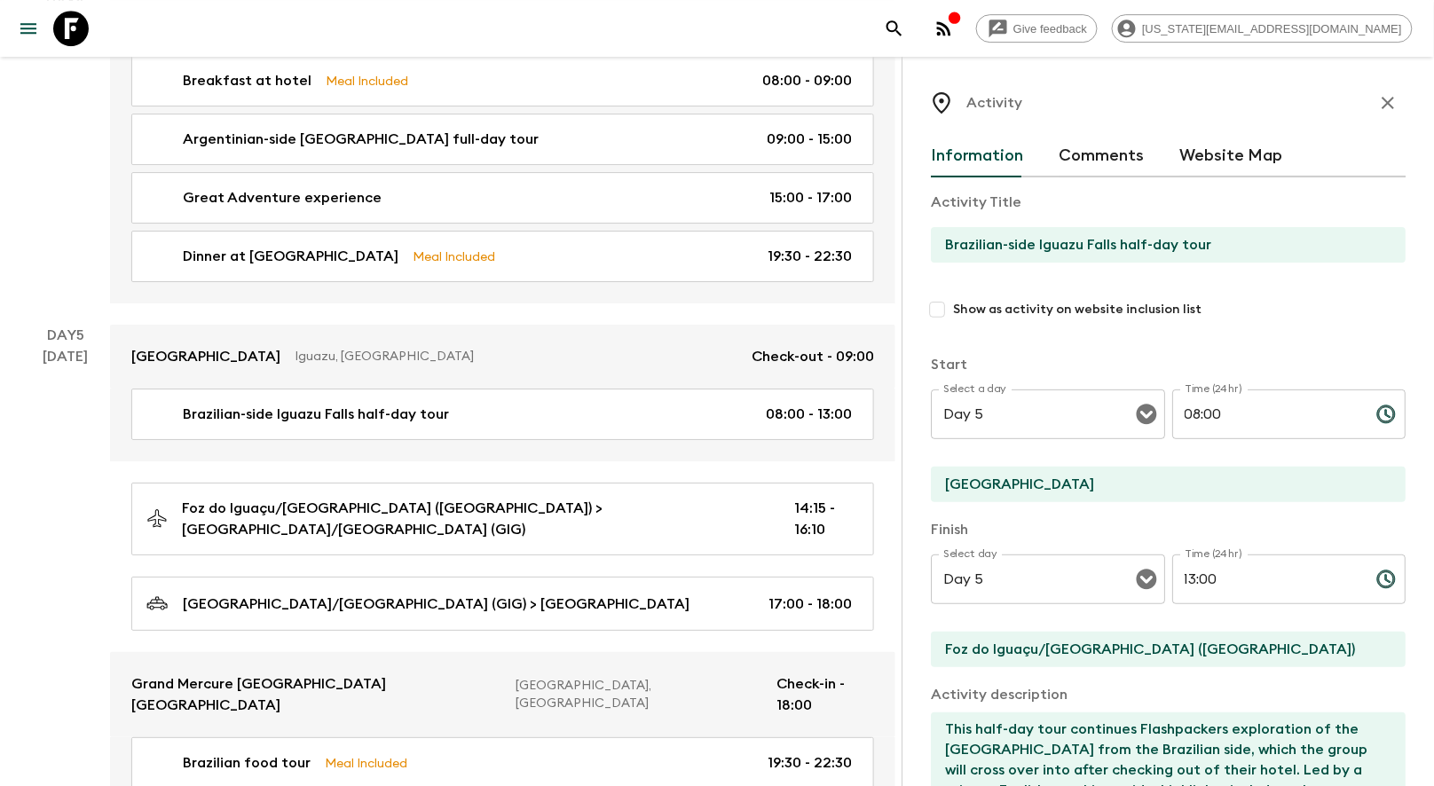
click at [1062, 248] on input "Brazilian-side Iguazu Falls half-day tour" at bounding box center [1161, 245] width 461 height 36
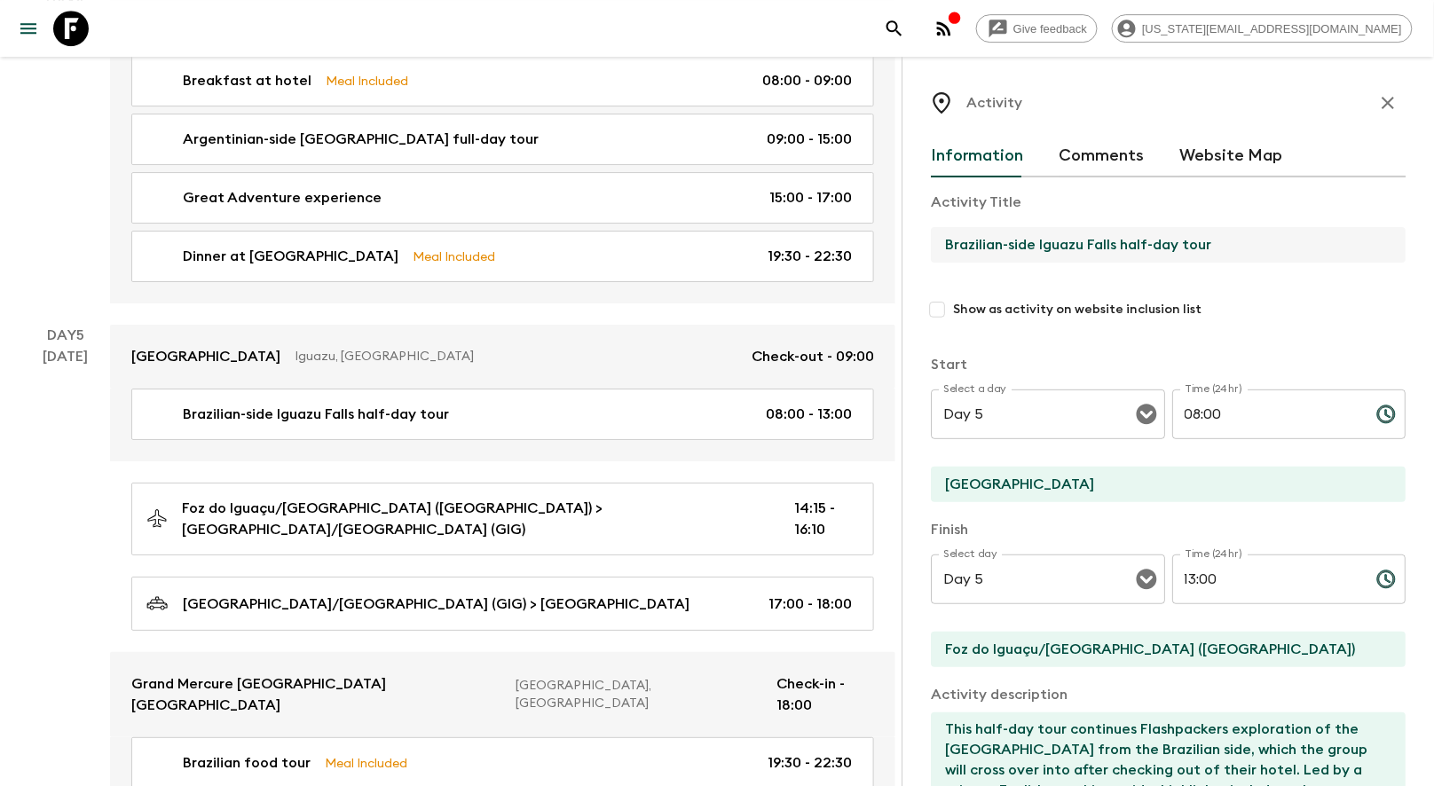
click at [1062, 248] on input "Brazilian-side Iguazu Falls half-day tour" at bounding box center [1161, 245] width 461 height 36
paste input "Cross the border by land for"
type input "Cross the border by land for Brazilian-side [GEOGRAPHIC_DATA] half-day tour"
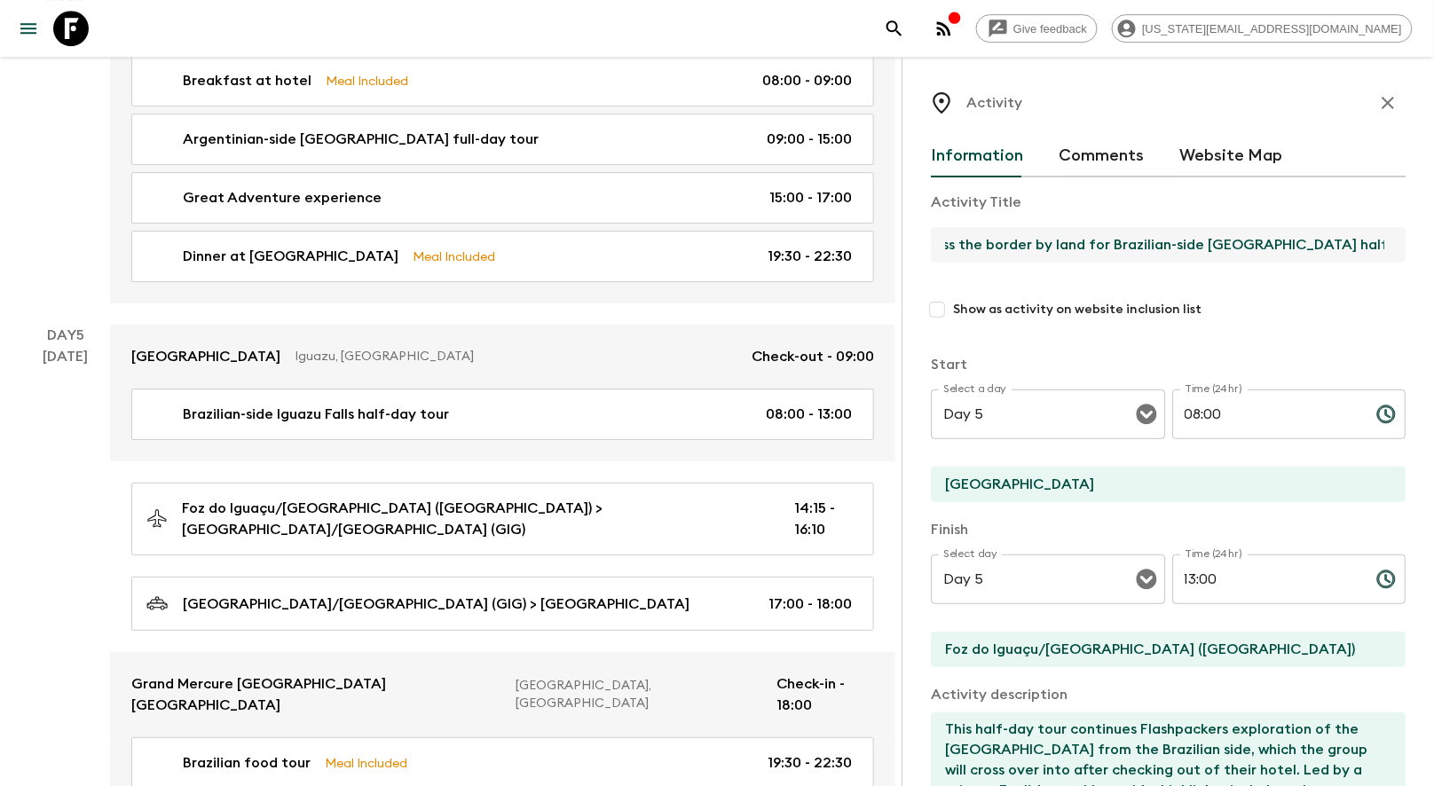
click at [1346, 209] on p "Activity Title" at bounding box center [1168, 202] width 475 height 21
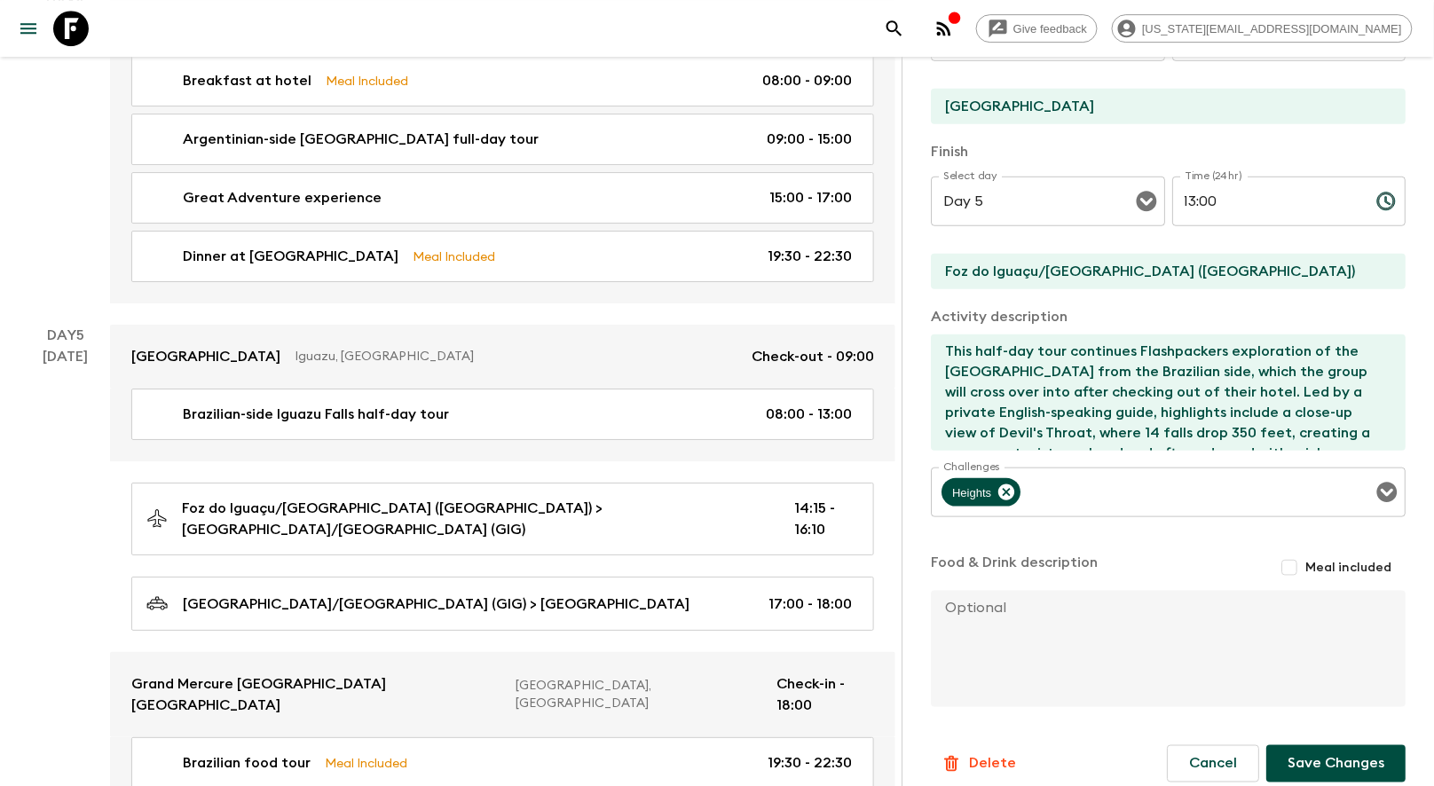
scroll to position [396, 0]
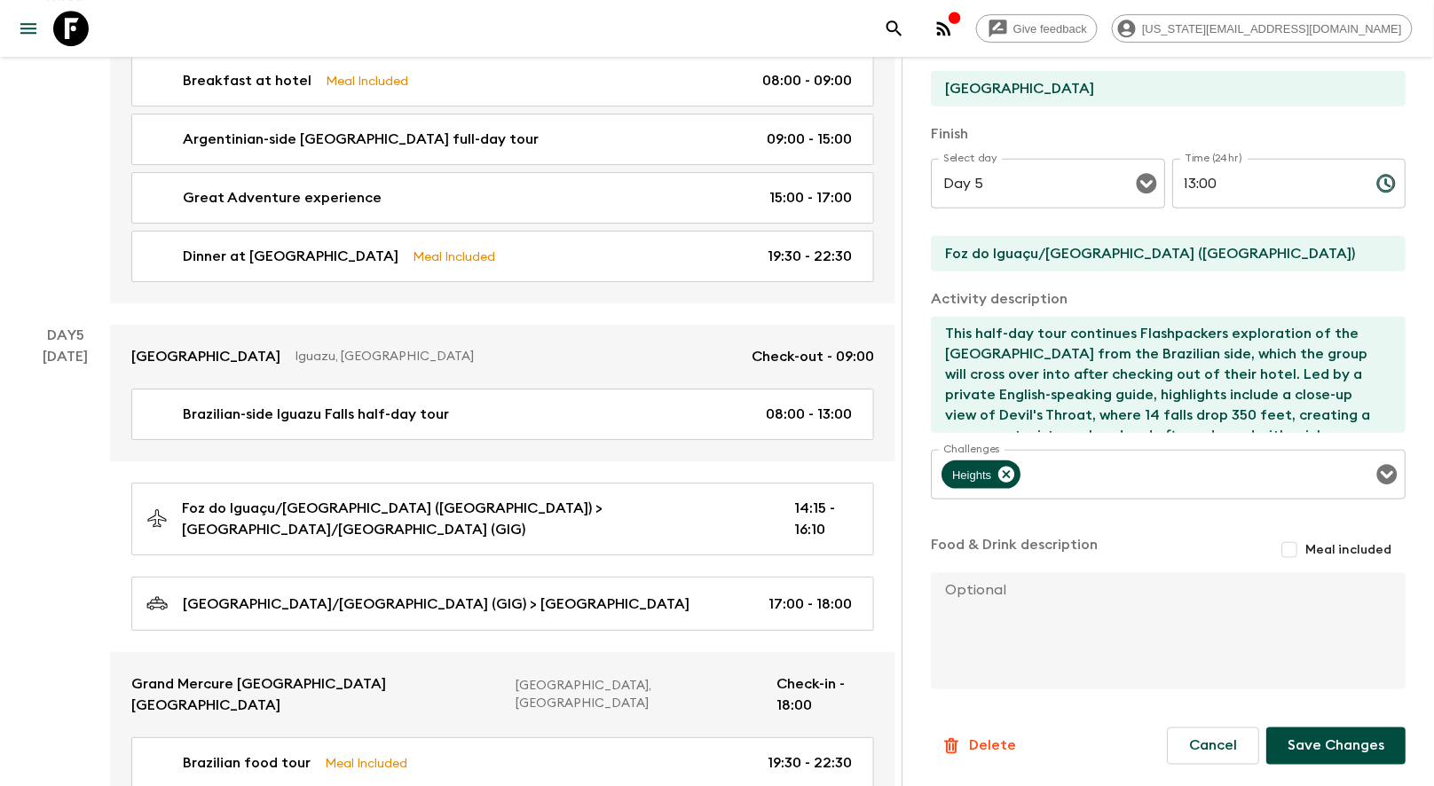
click at [1307, 738] on button "Save Changes" at bounding box center [1336, 746] width 139 height 37
